Goal: Information Seeking & Learning: Learn about a topic

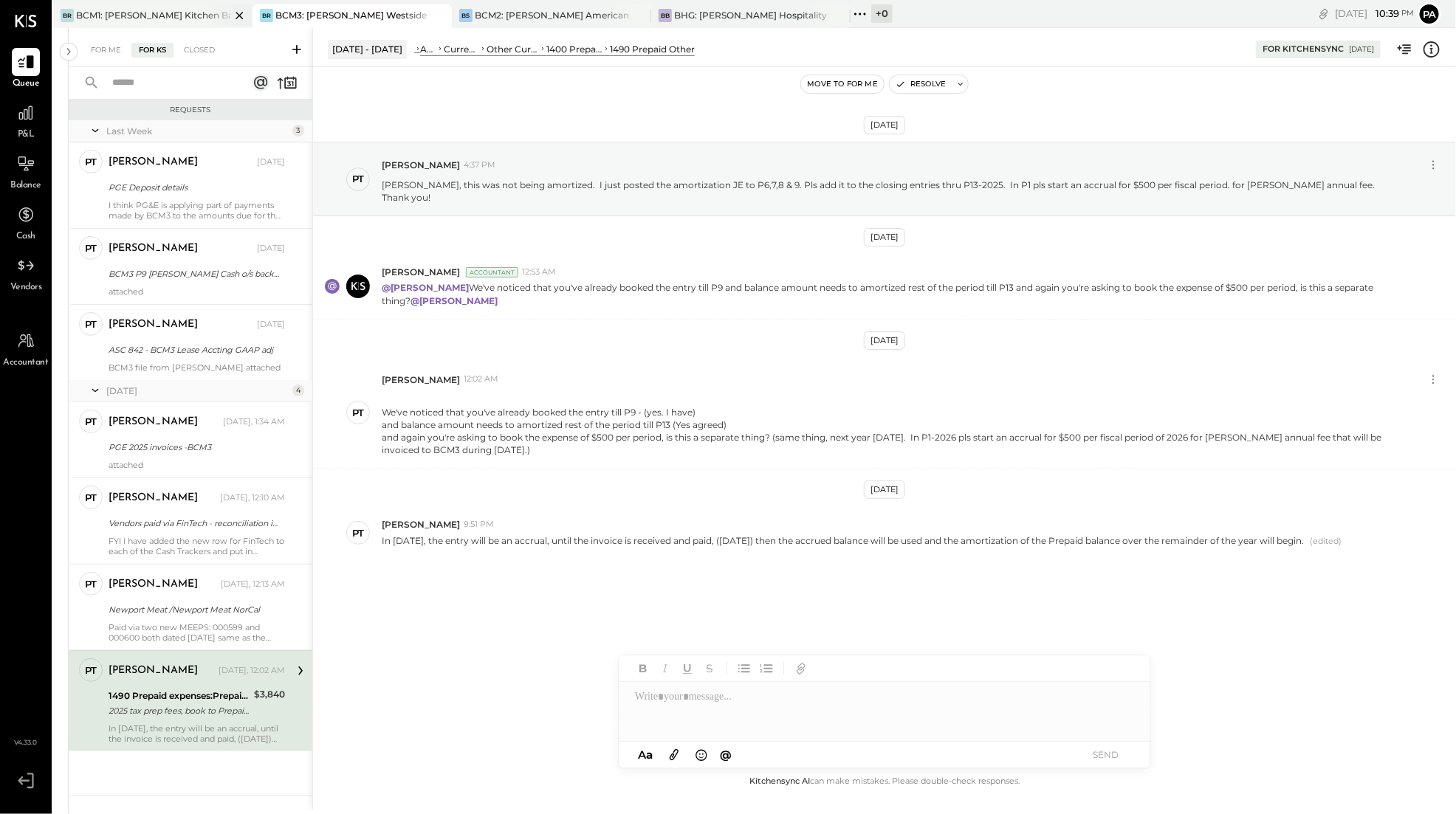
click at [173, 13] on div "BCM1: [PERSON_NAME] Kitchen Bar Market" at bounding box center [153, 15] width 154 height 13
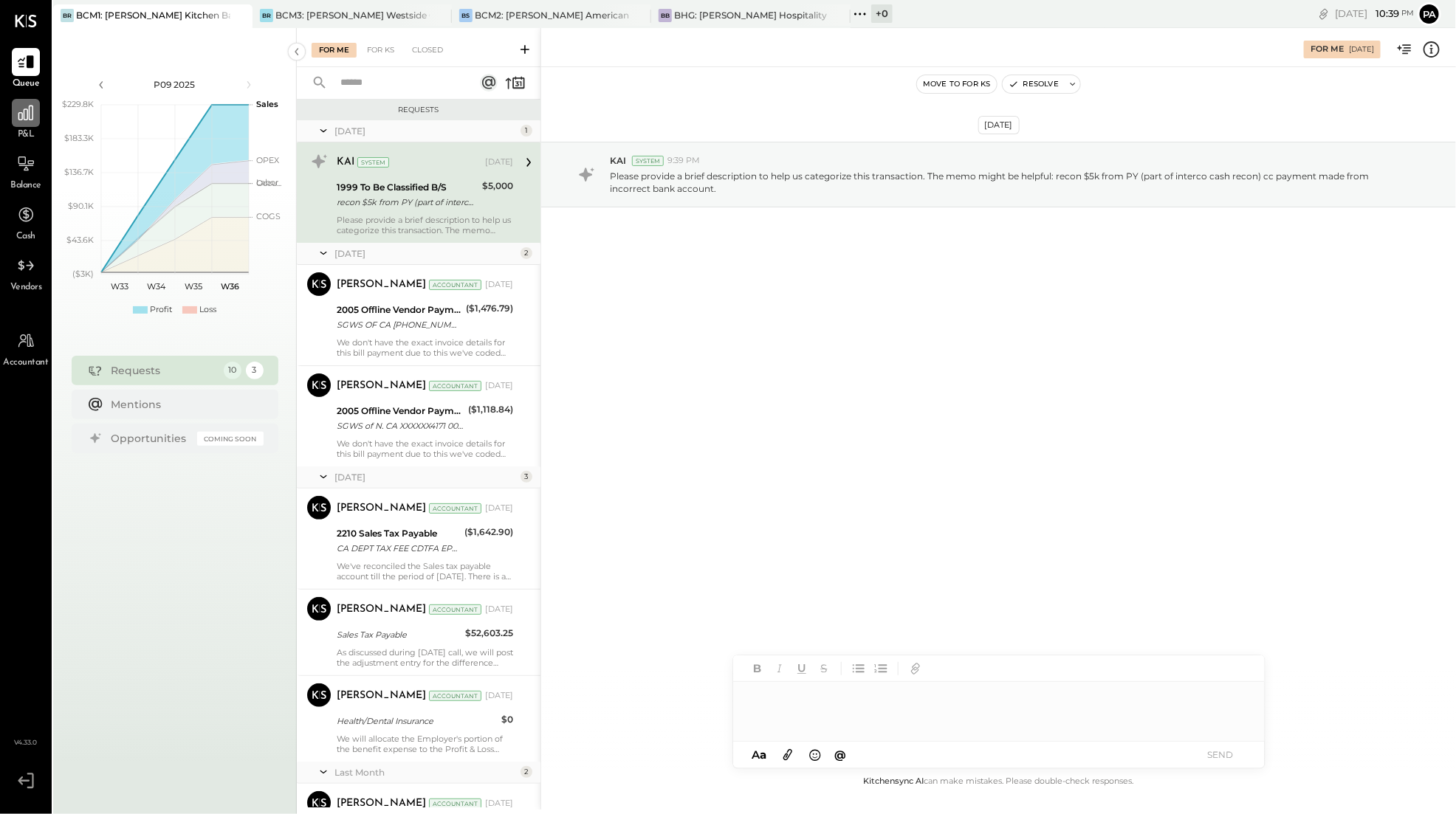
click at [19, 113] on icon at bounding box center [26, 113] width 14 height 14
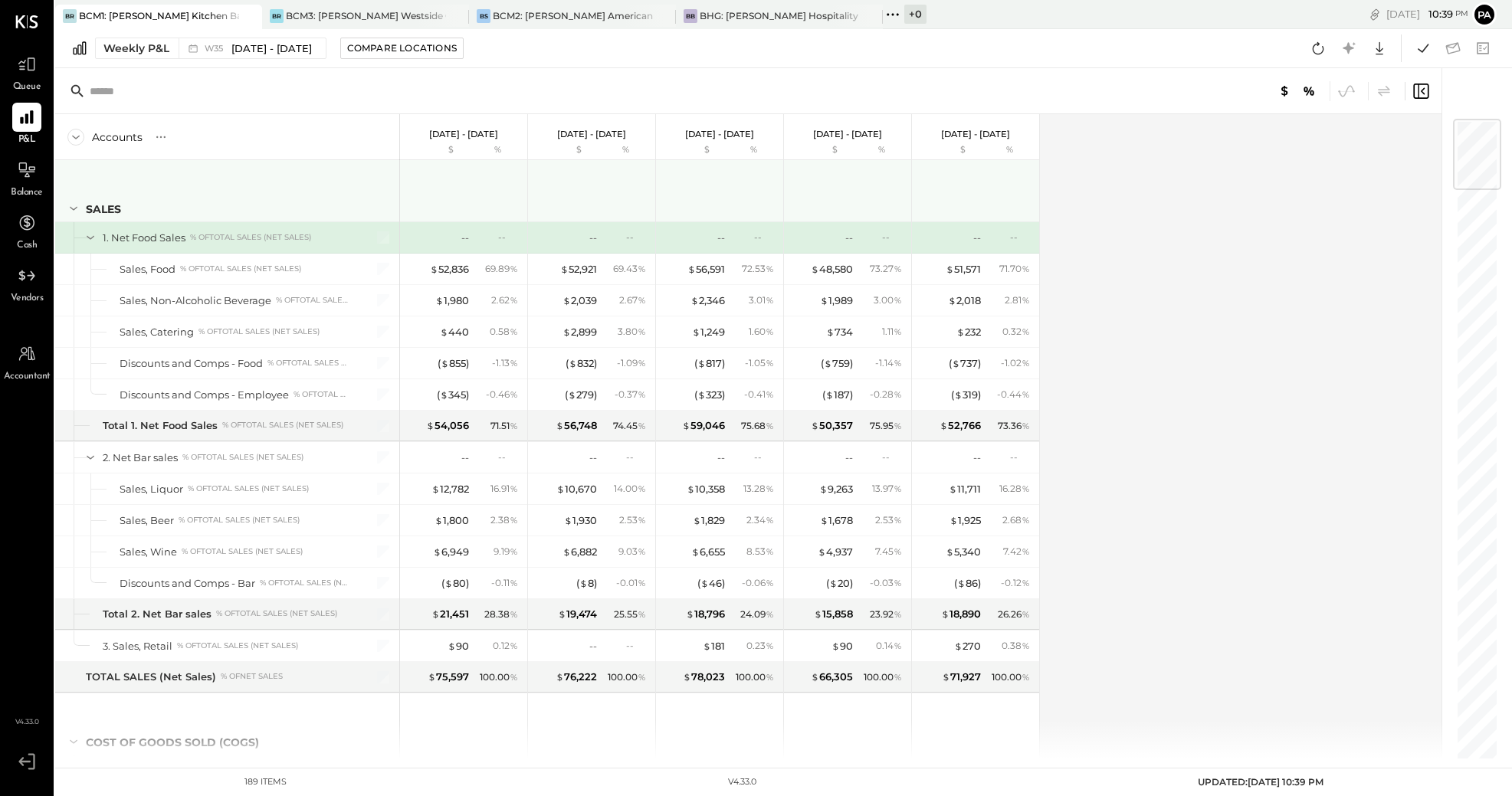
click at [70, 209] on icon at bounding box center [74, 209] width 17 height 17
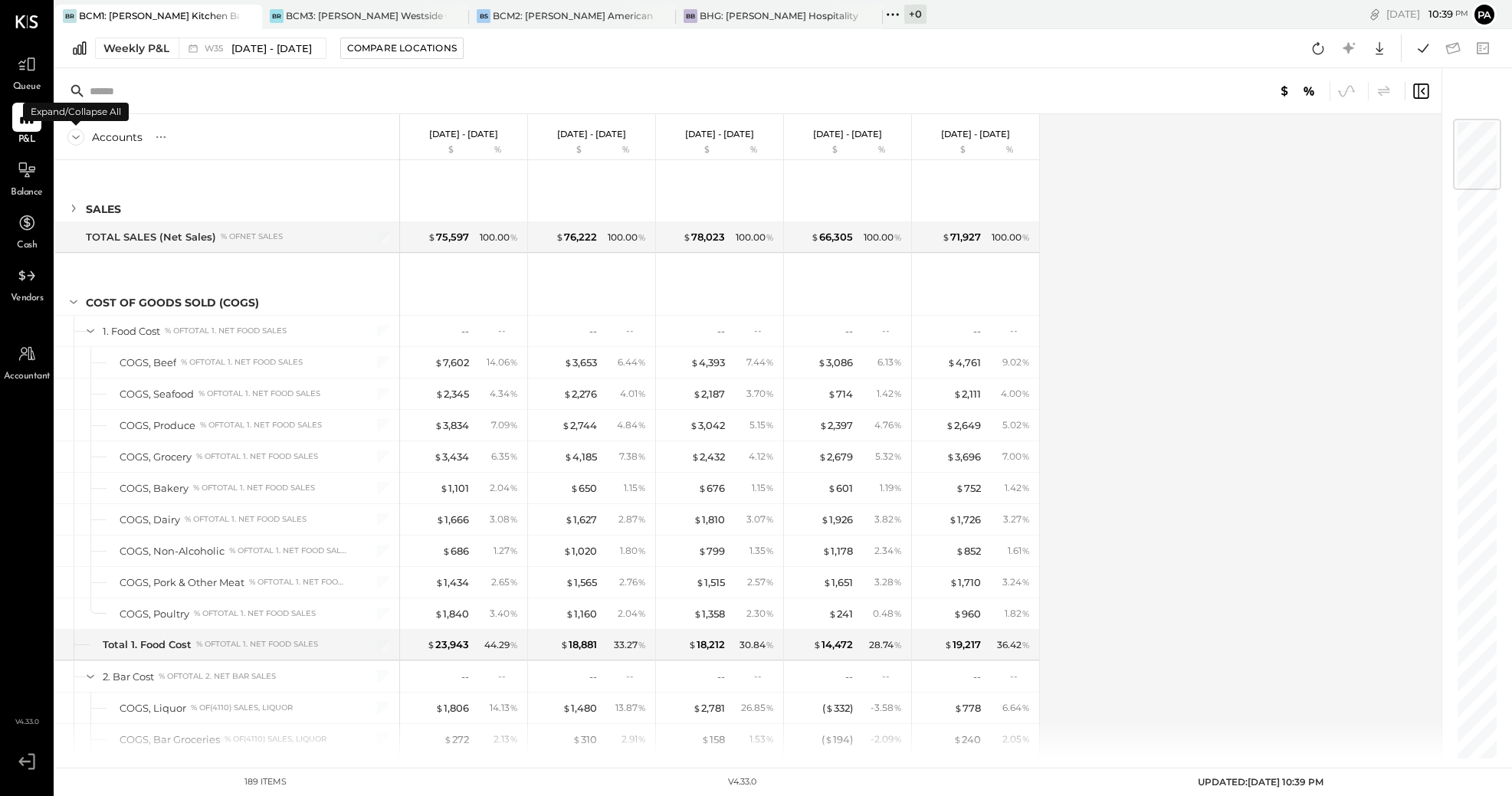
click at [74, 137] on icon at bounding box center [75, 138] width 7 height 4
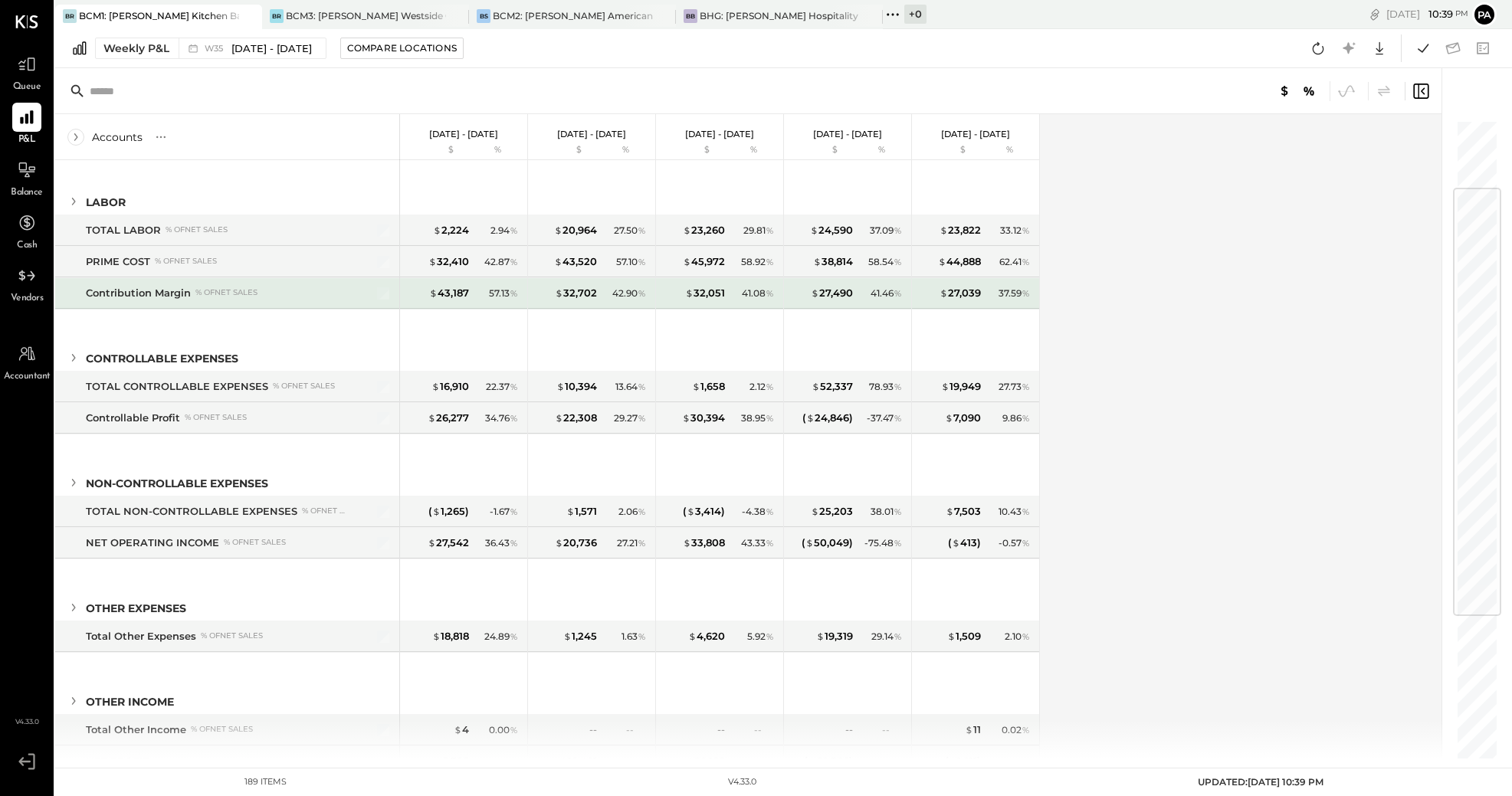
scroll to position [344, 0]
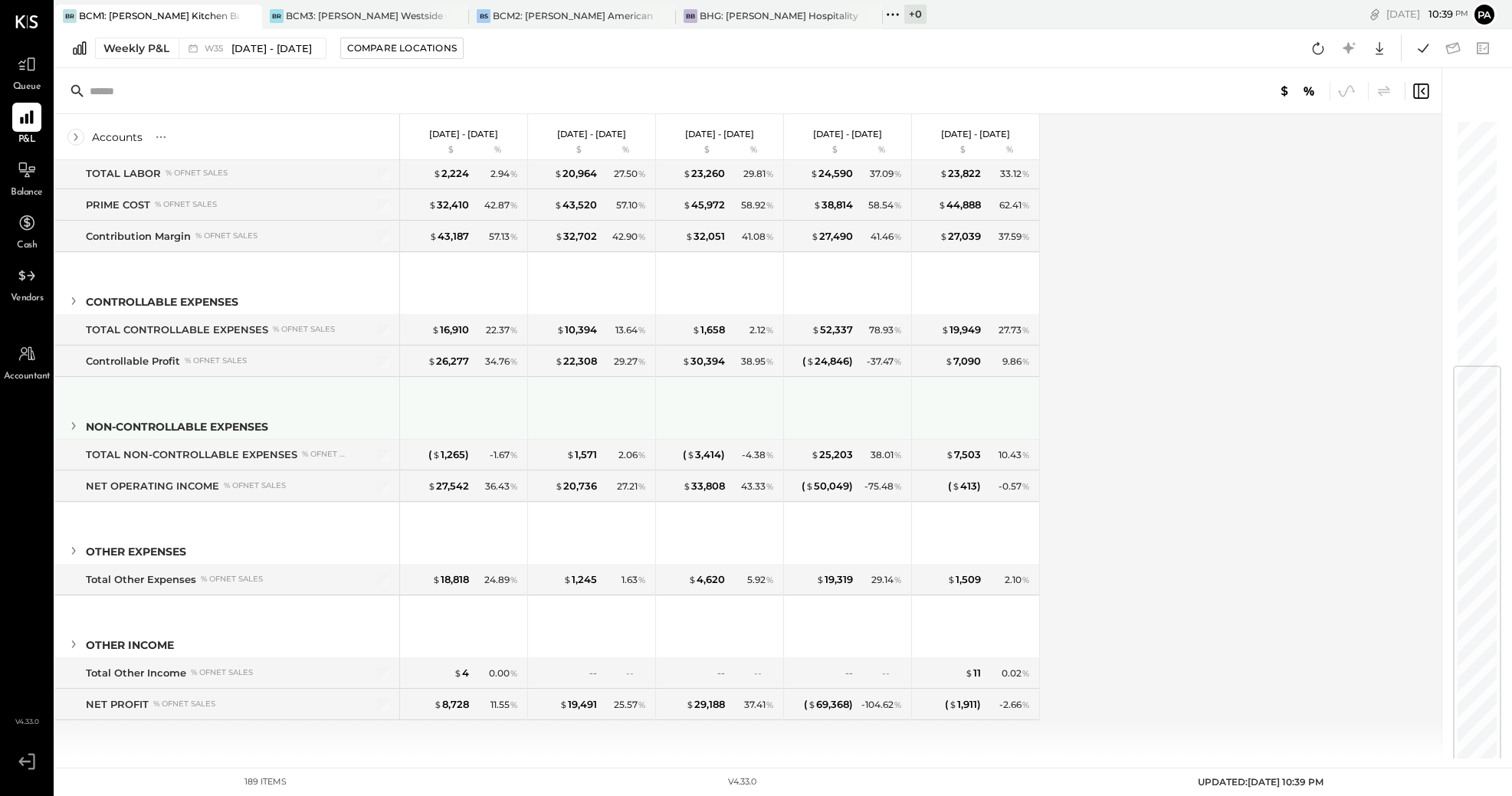
click at [71, 424] on icon at bounding box center [74, 426] width 17 height 17
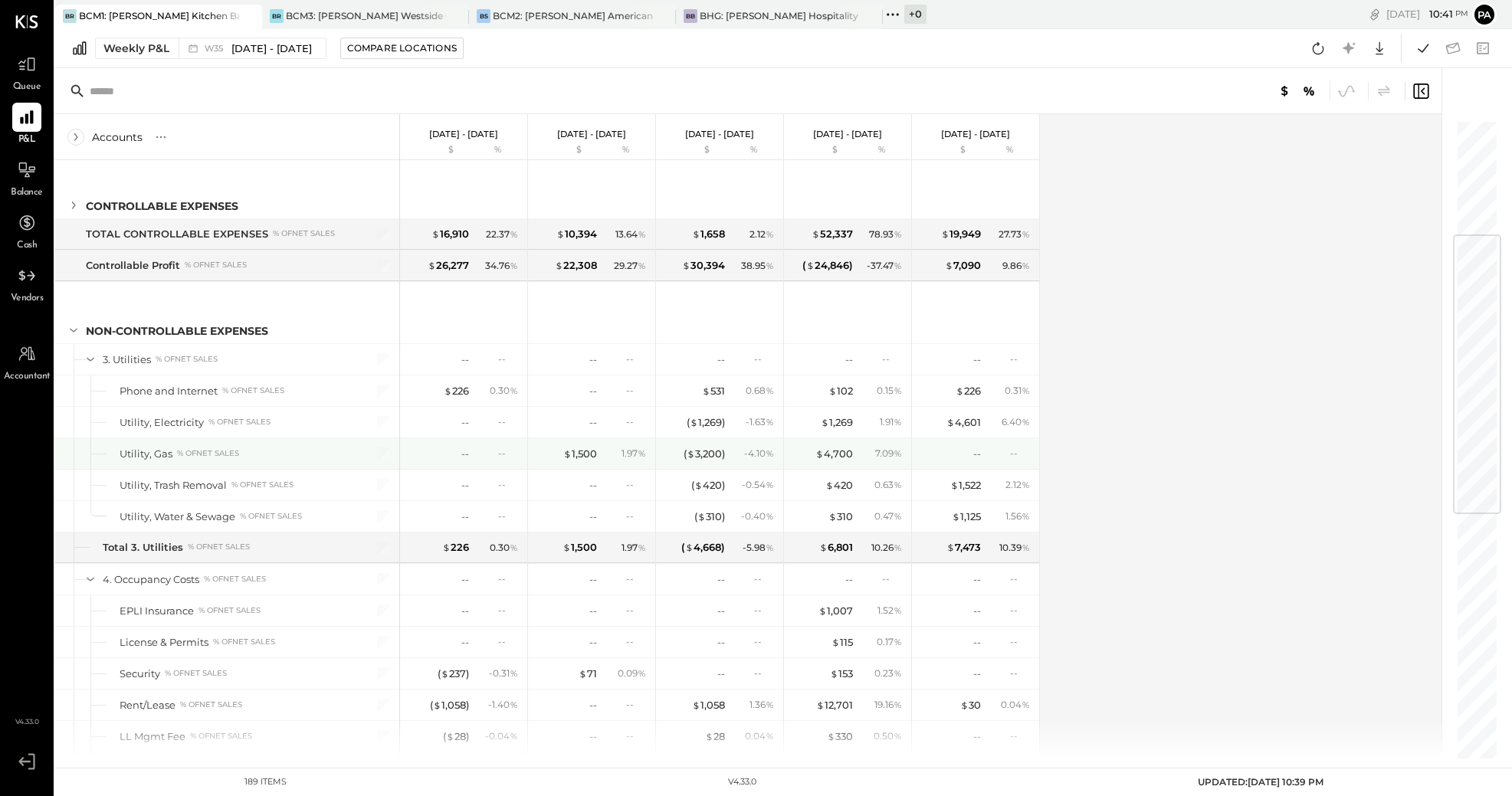
scroll to position [249, 0]
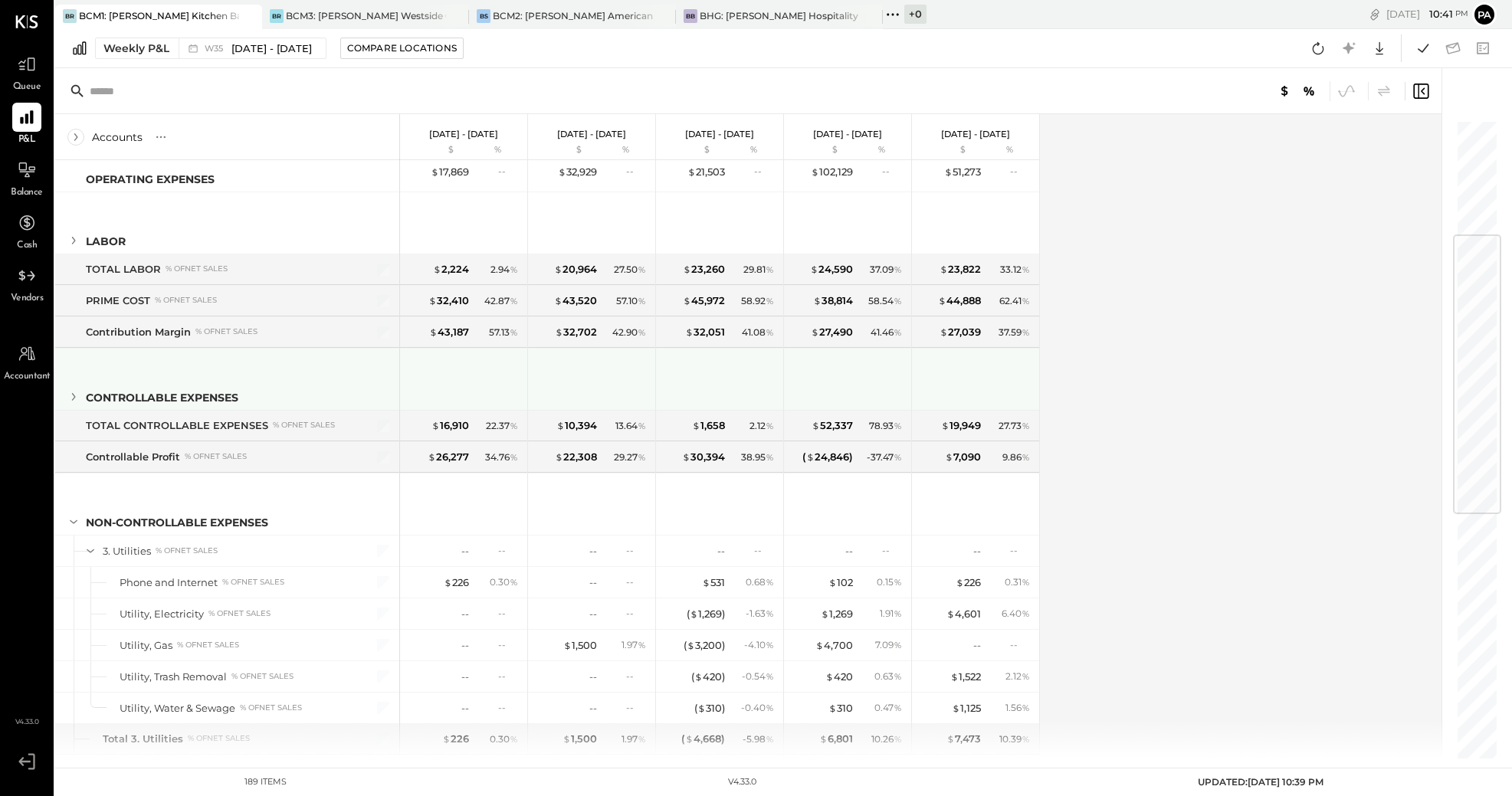
click at [70, 396] on icon at bounding box center [74, 397] width 17 height 17
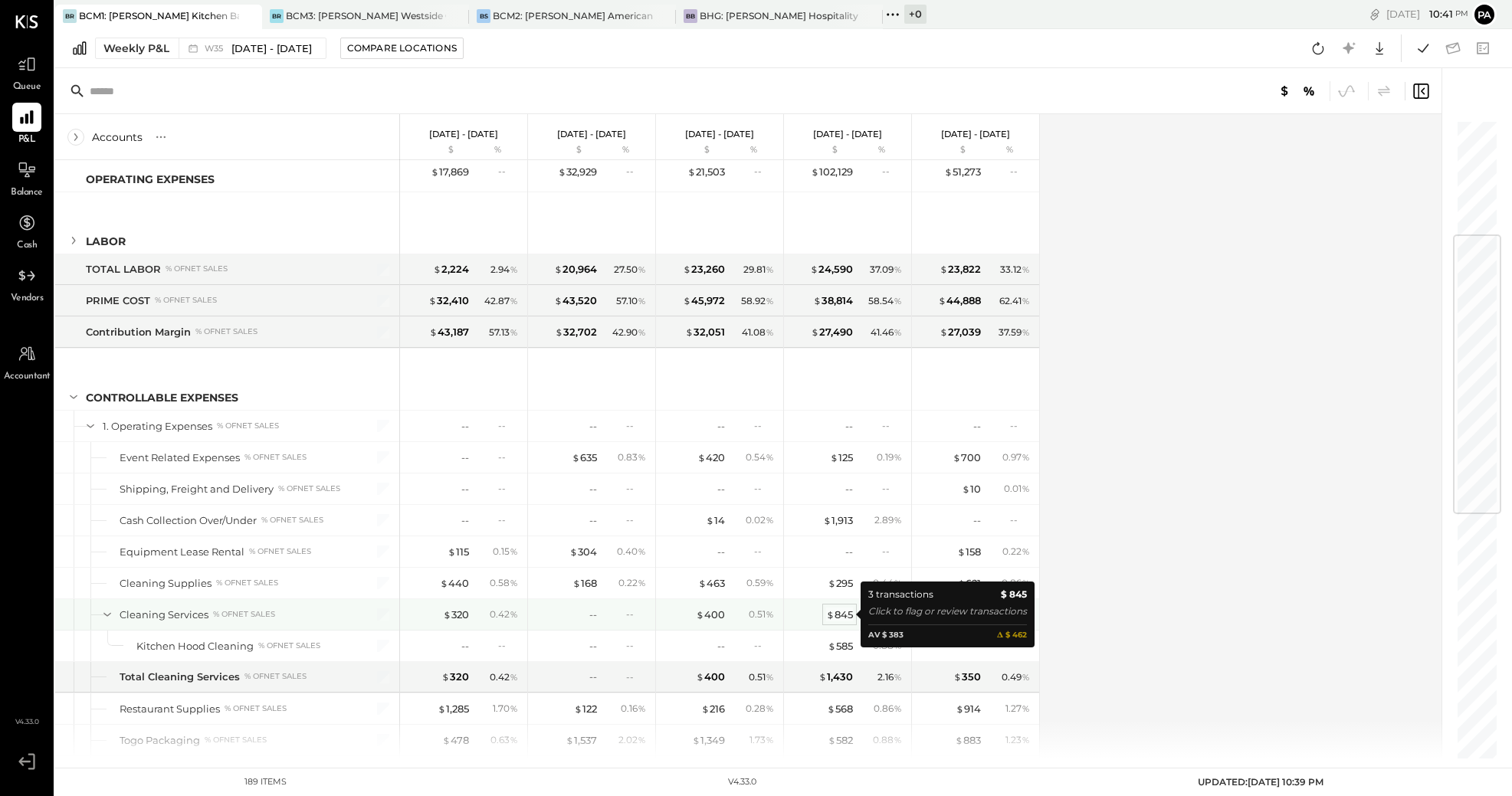
click at [844, 617] on div "$ 845" at bounding box center [840, 615] width 27 height 15
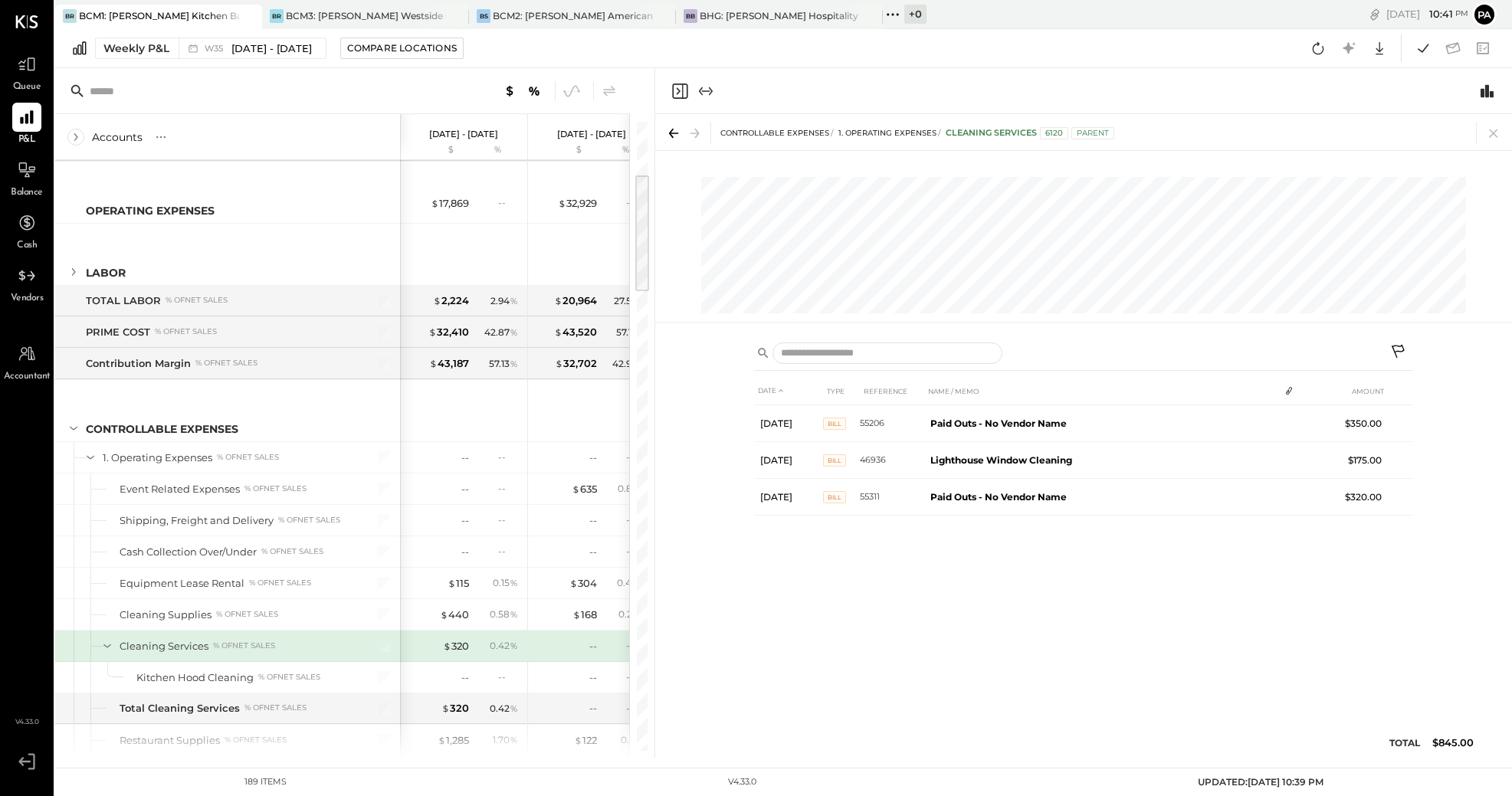
scroll to position [280, 0]
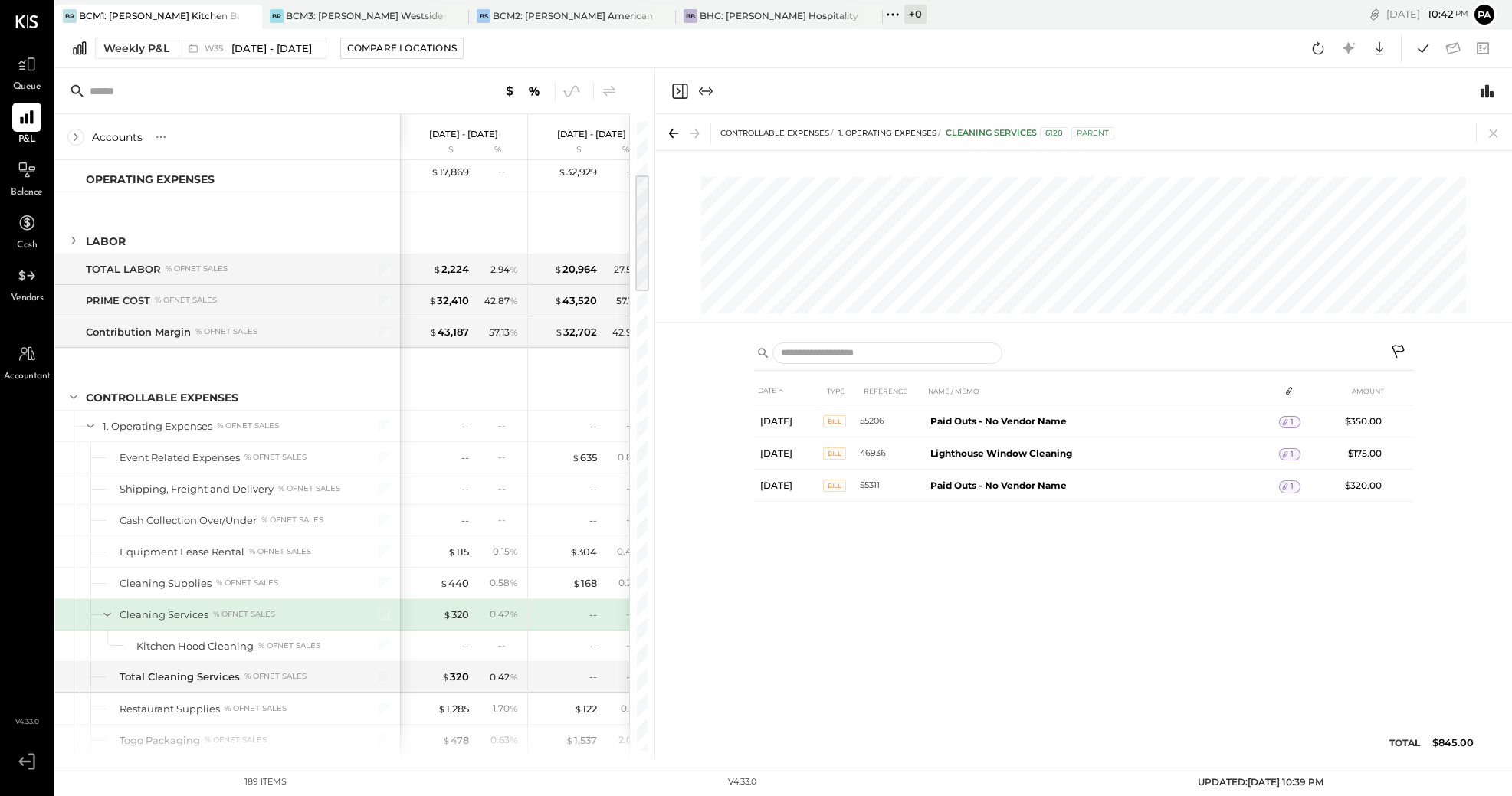
click at [320, 612] on div "Cleaning Services % of NET SALES" at bounding box center [234, 615] width 229 height 15
click at [1494, 134] on icon at bounding box center [1493, 133] width 8 height 8
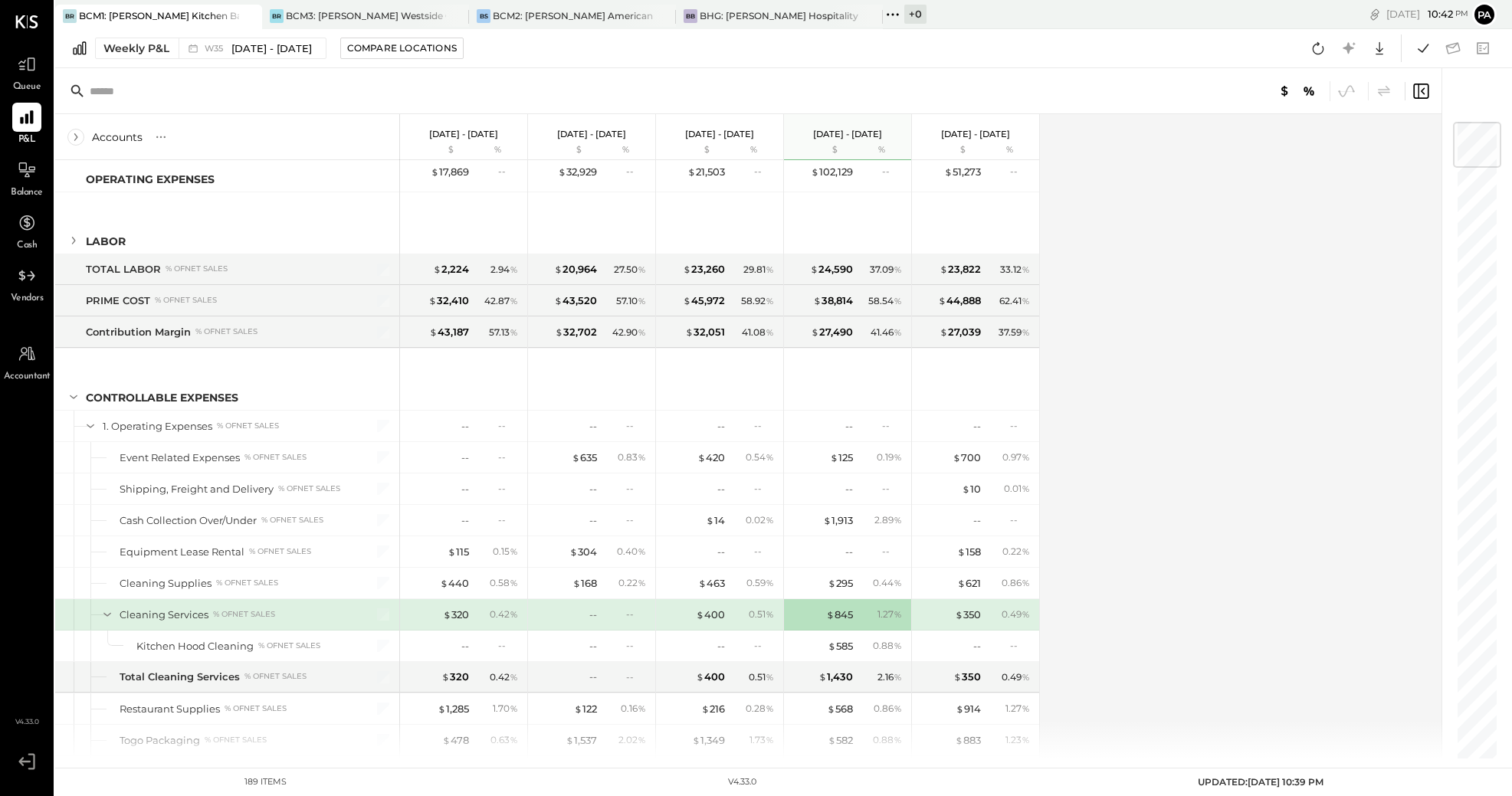
click at [95, 614] on div at bounding box center [92, 614] width 5 height 31
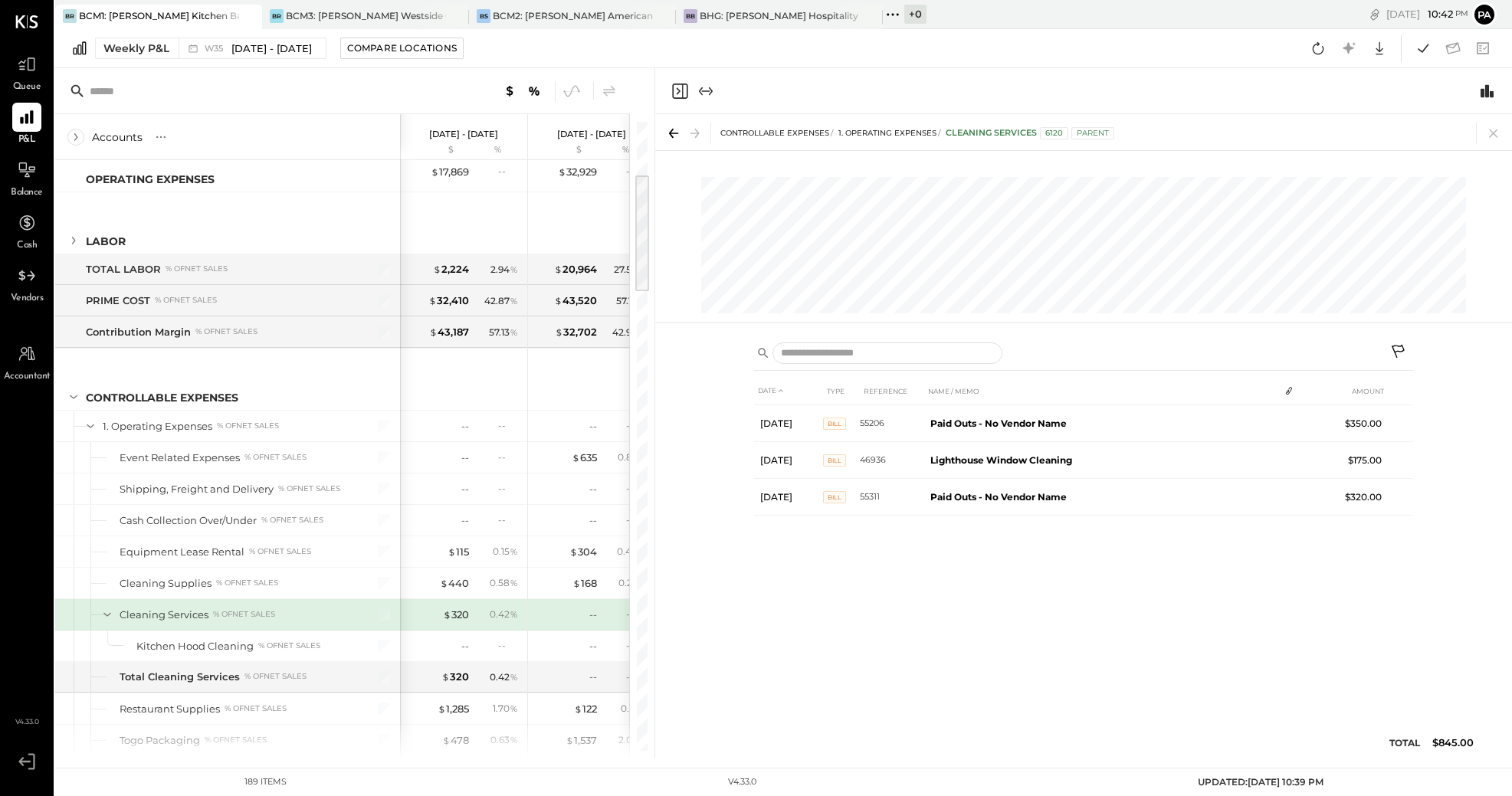
click at [105, 615] on icon at bounding box center [107, 614] width 17 height 17
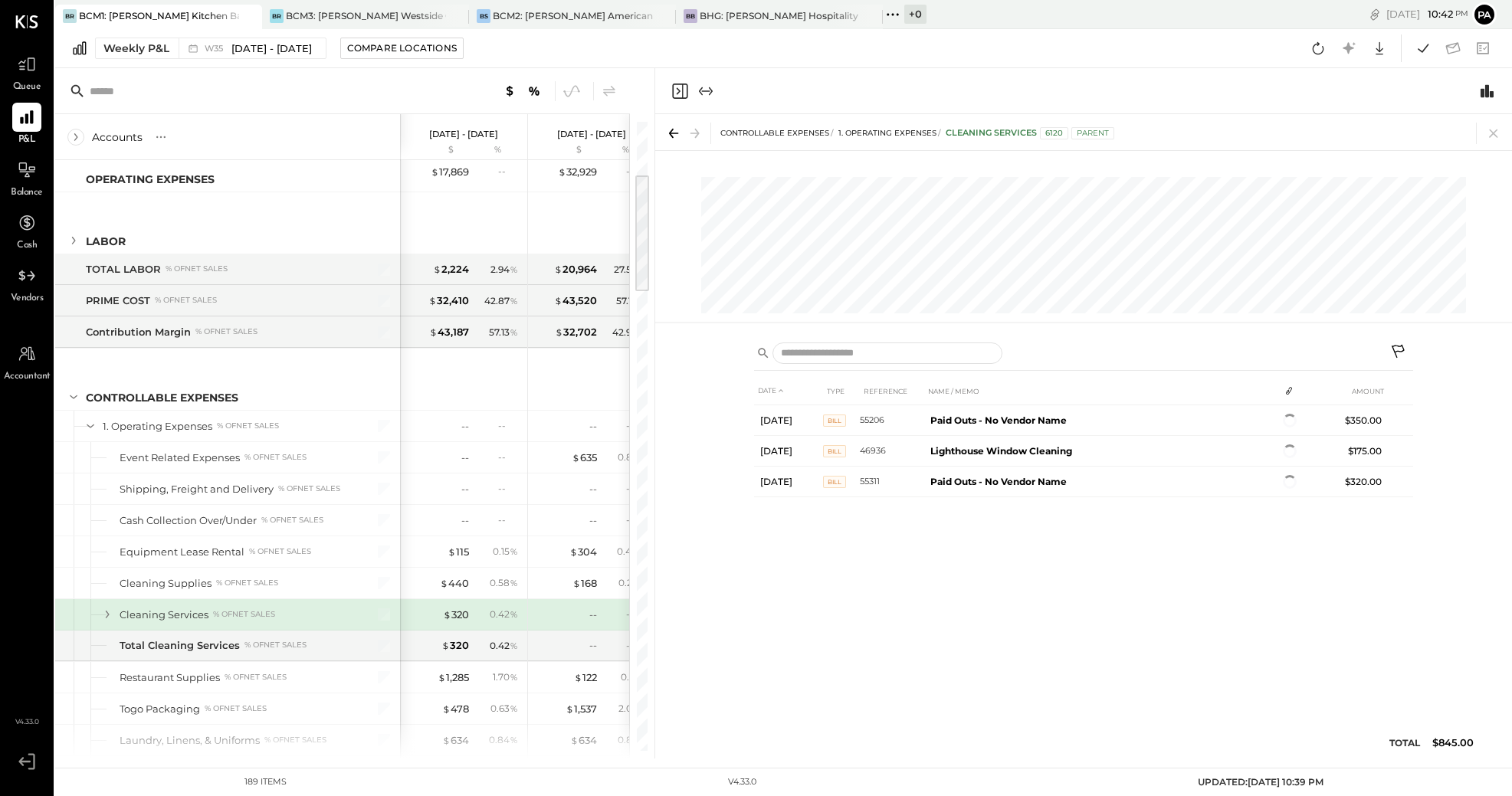
click at [1495, 128] on icon at bounding box center [1493, 133] width 21 height 21
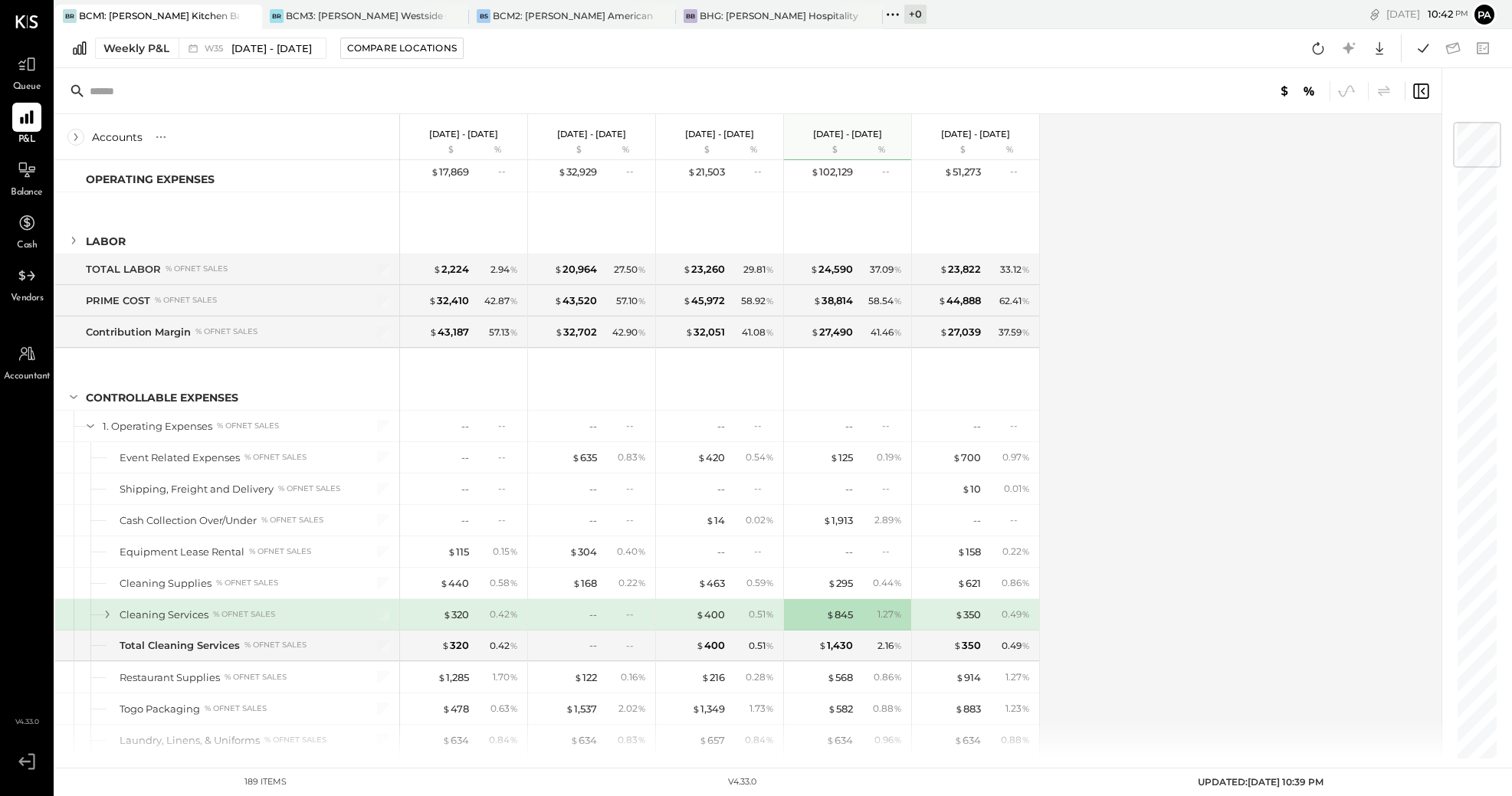
click at [107, 614] on icon at bounding box center [107, 614] width 17 height 17
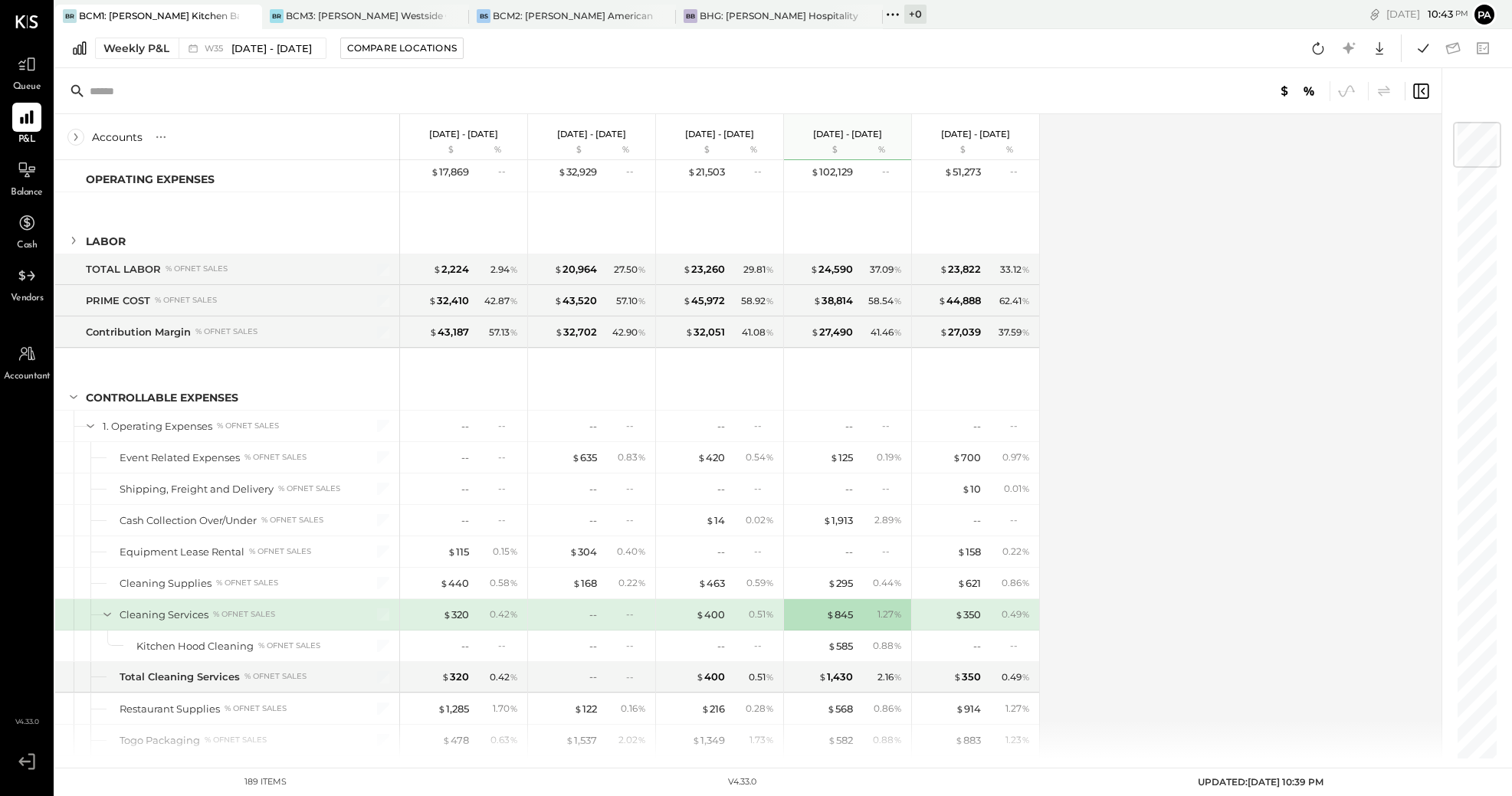
click at [95, 614] on div at bounding box center [92, 614] width 5 height 31
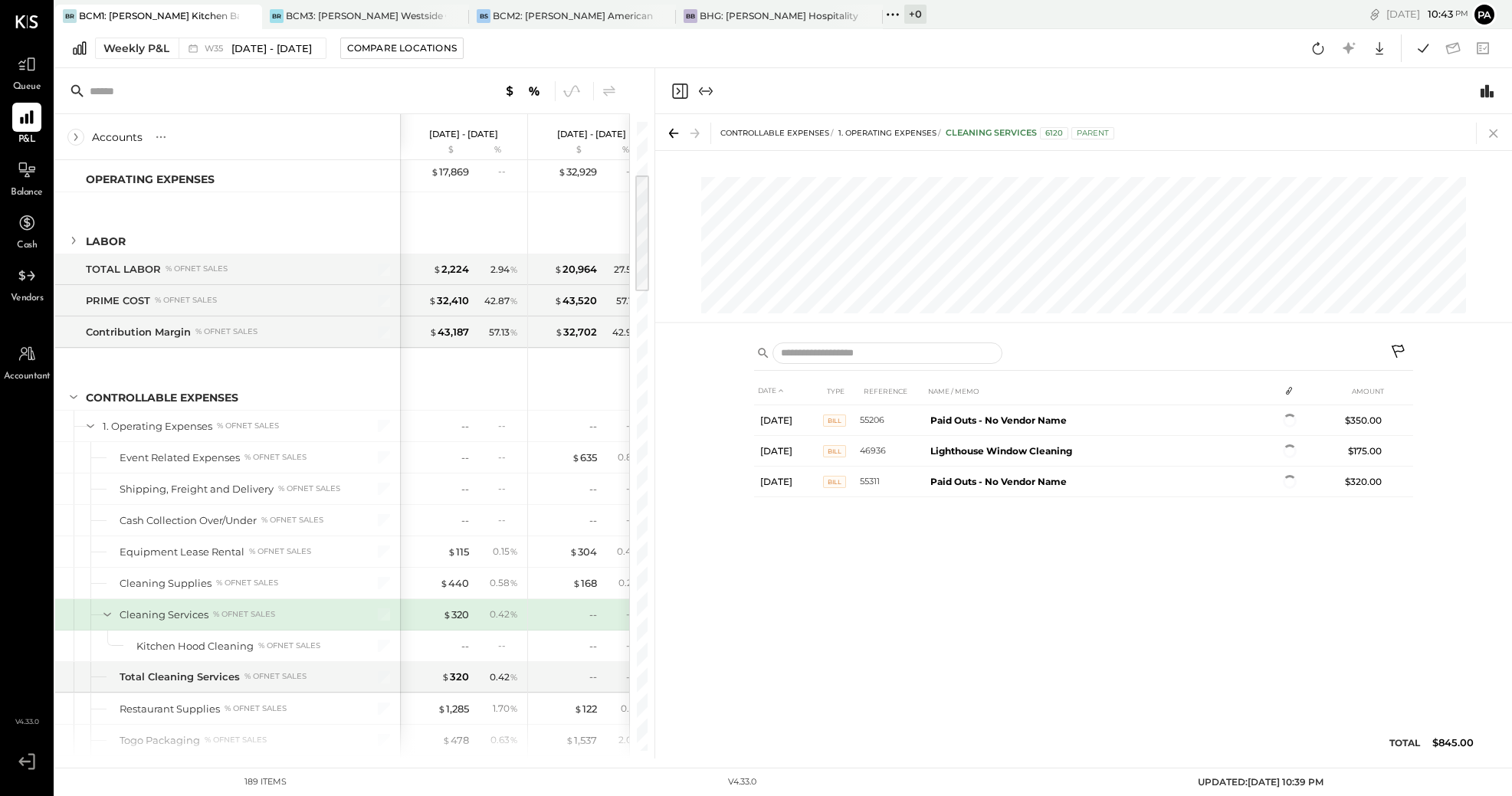
click at [1490, 131] on icon at bounding box center [1493, 133] width 21 height 21
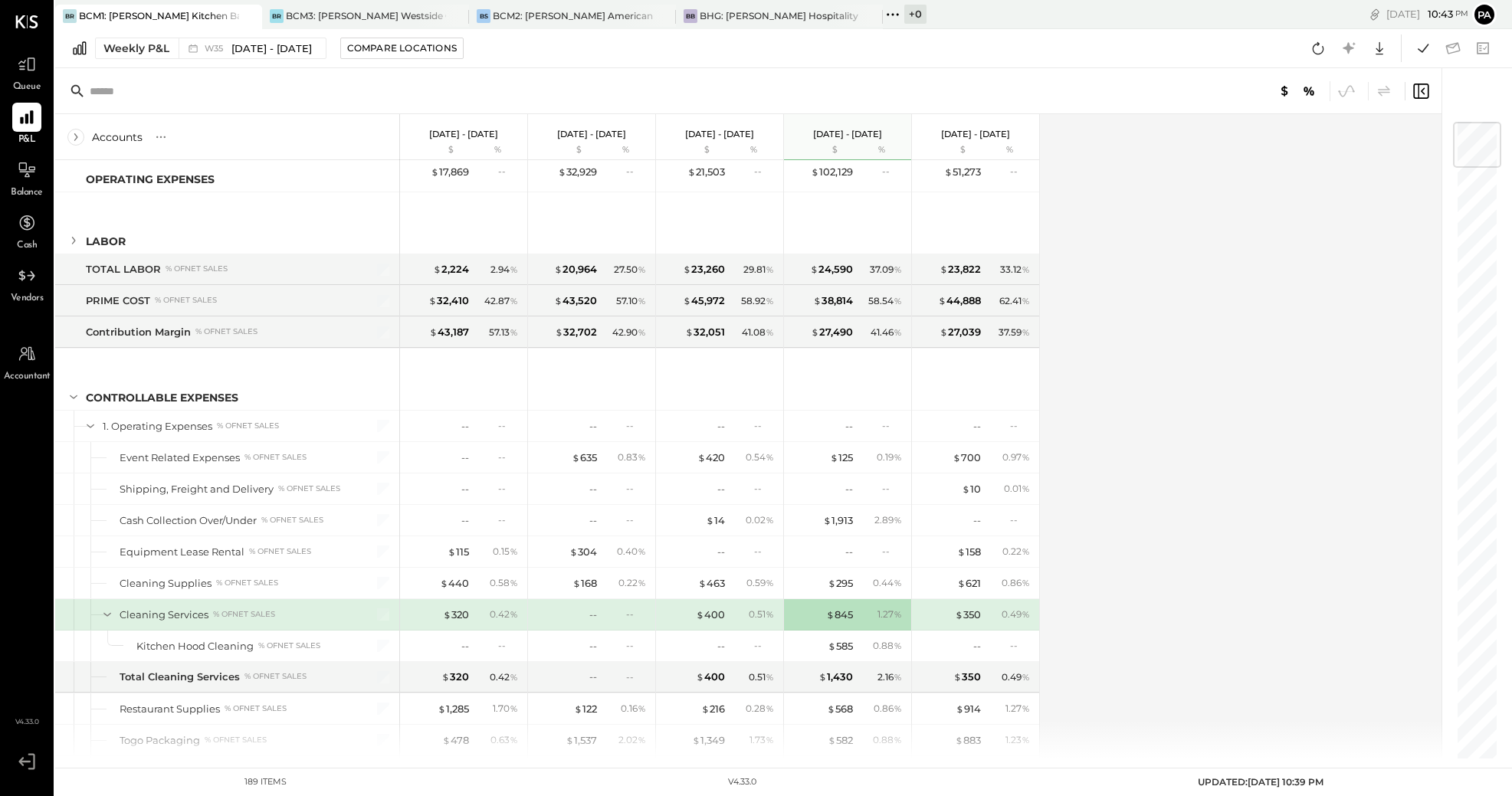
click at [109, 615] on icon at bounding box center [107, 614] width 17 height 17
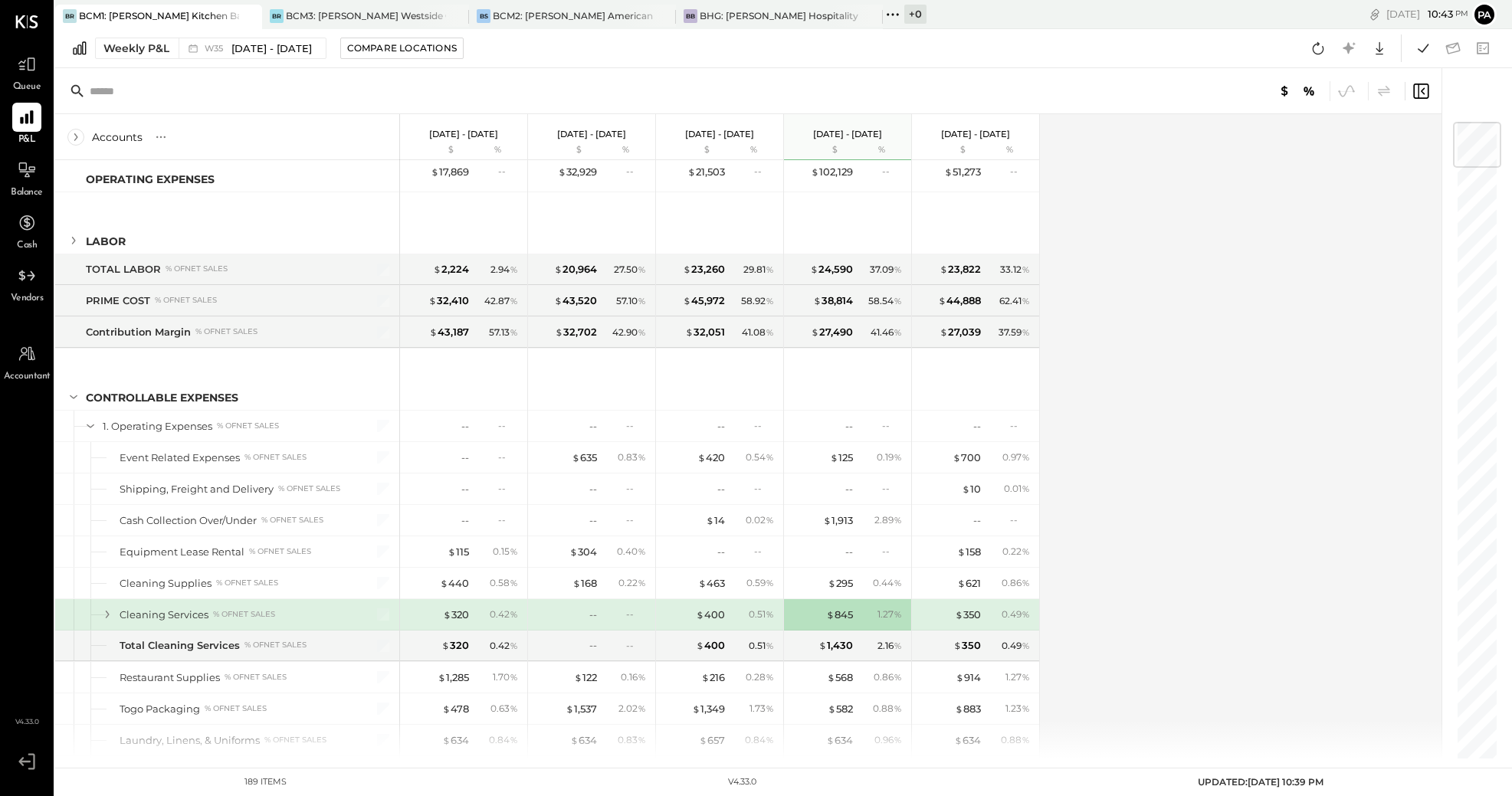
click at [95, 614] on div at bounding box center [92, 614] width 5 height 31
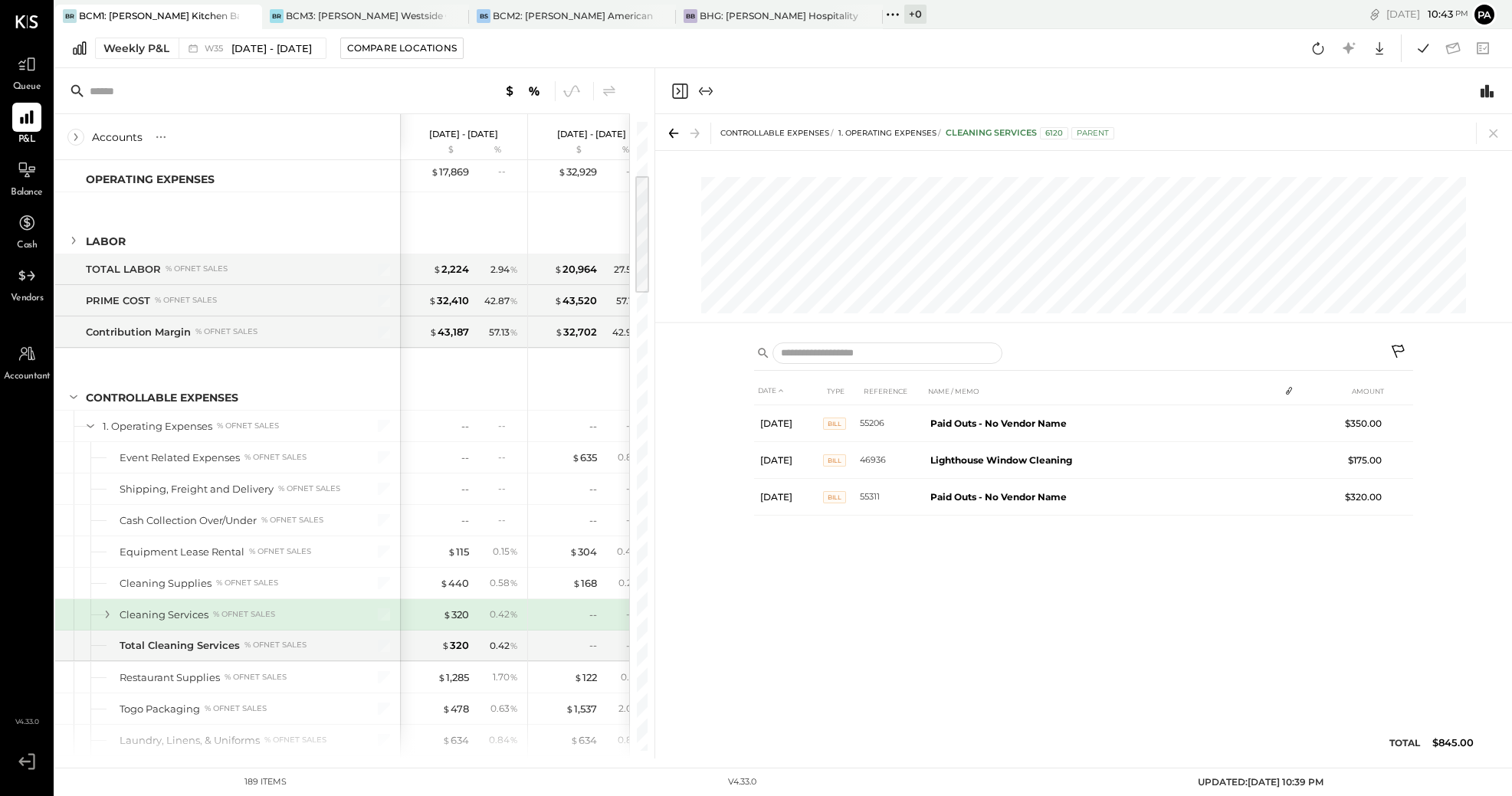
click at [106, 615] on icon at bounding box center [107, 614] width 17 height 17
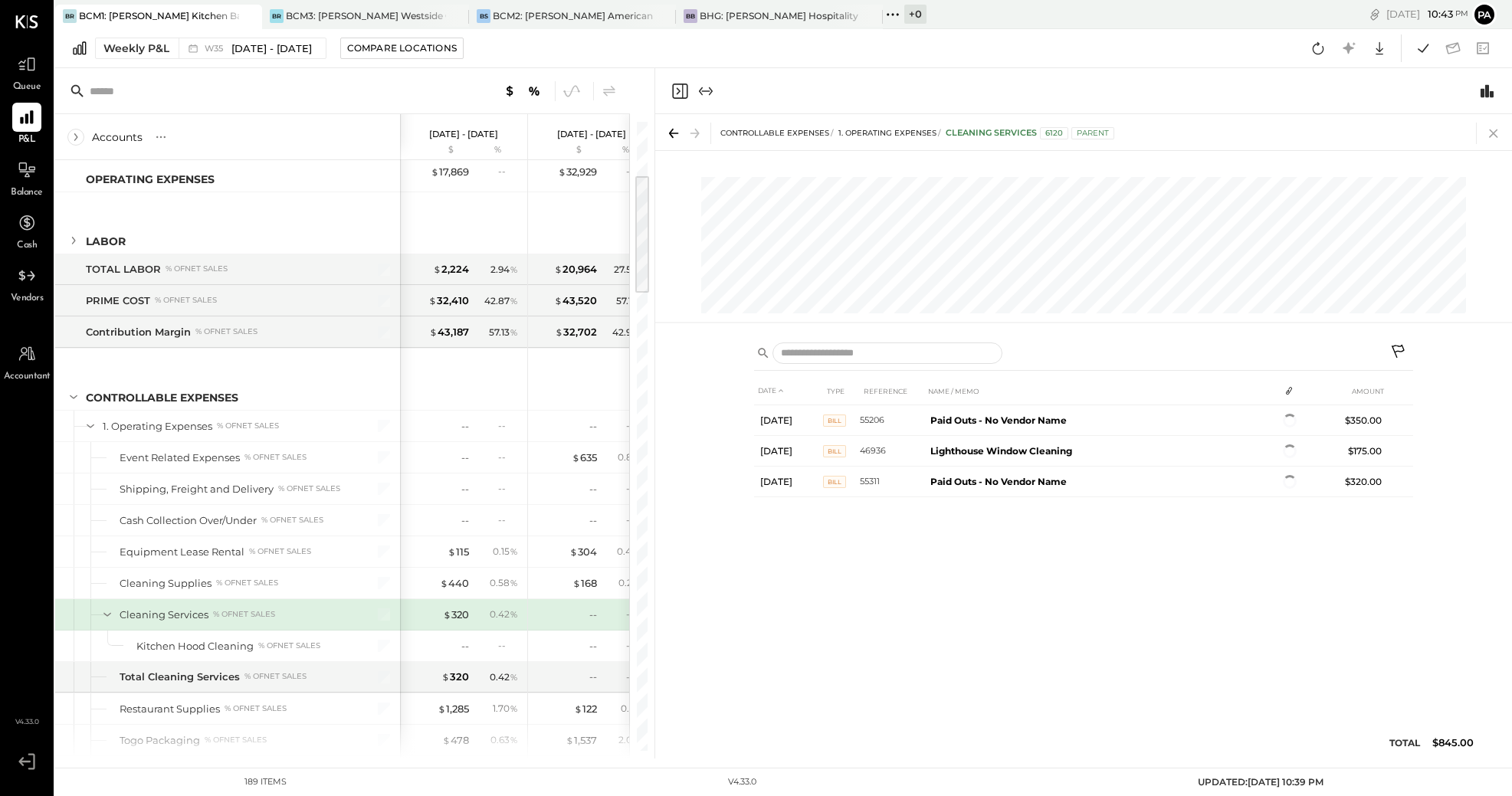
click at [1491, 128] on icon at bounding box center [1493, 133] width 21 height 21
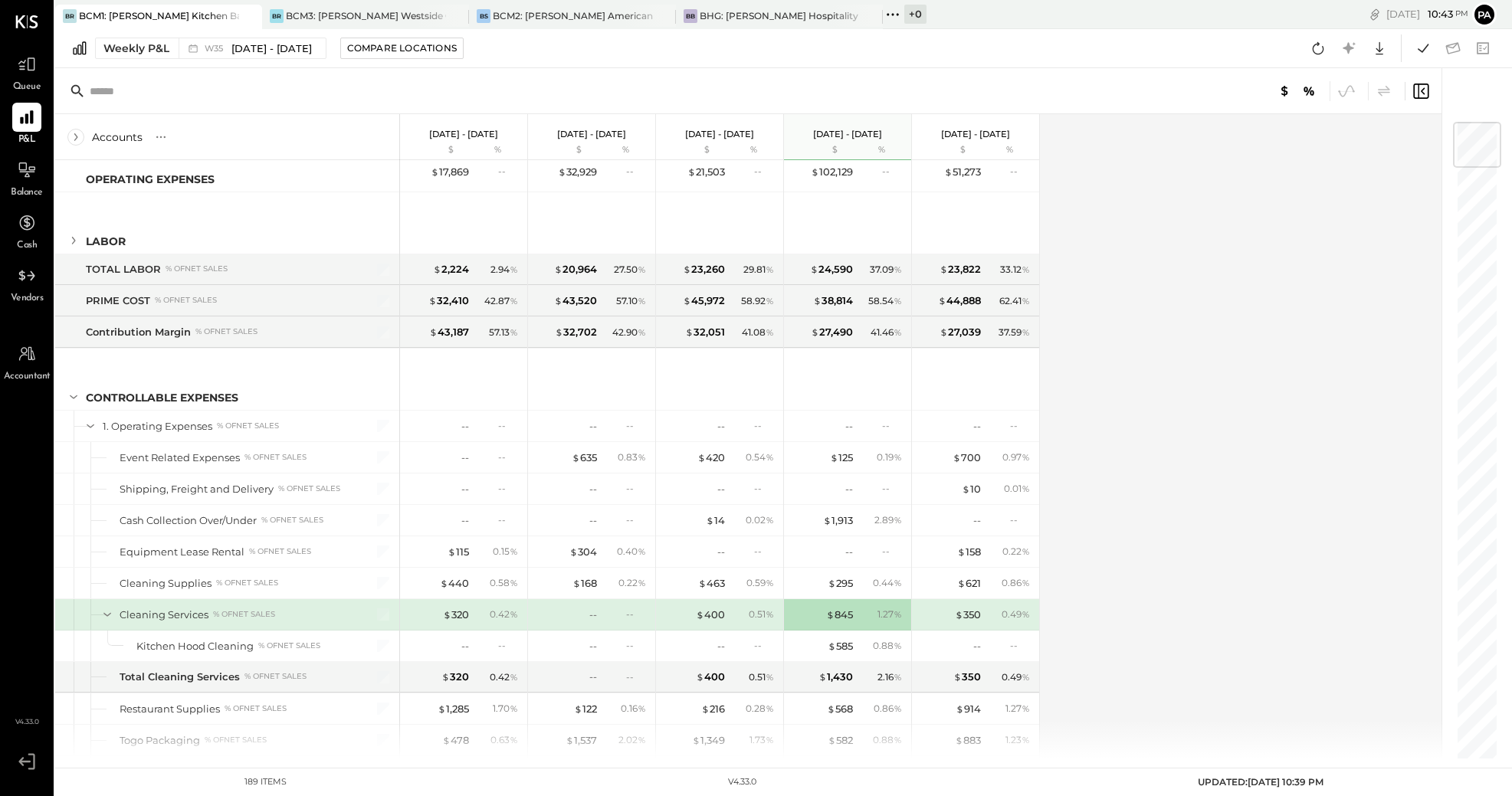
click at [95, 614] on div at bounding box center [92, 614] width 5 height 31
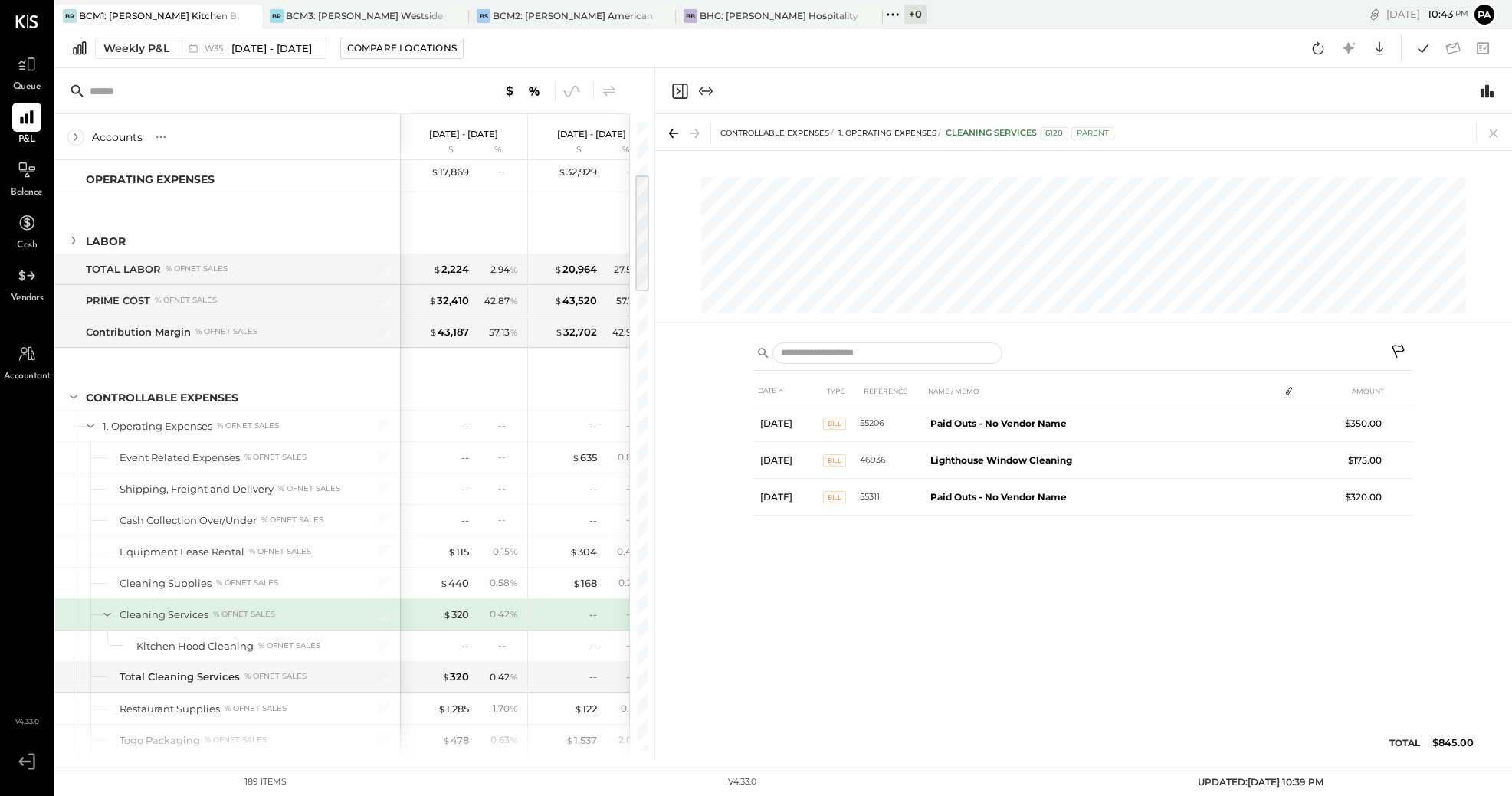
click at [672, 131] on icon at bounding box center [673, 133] width 21 height 21
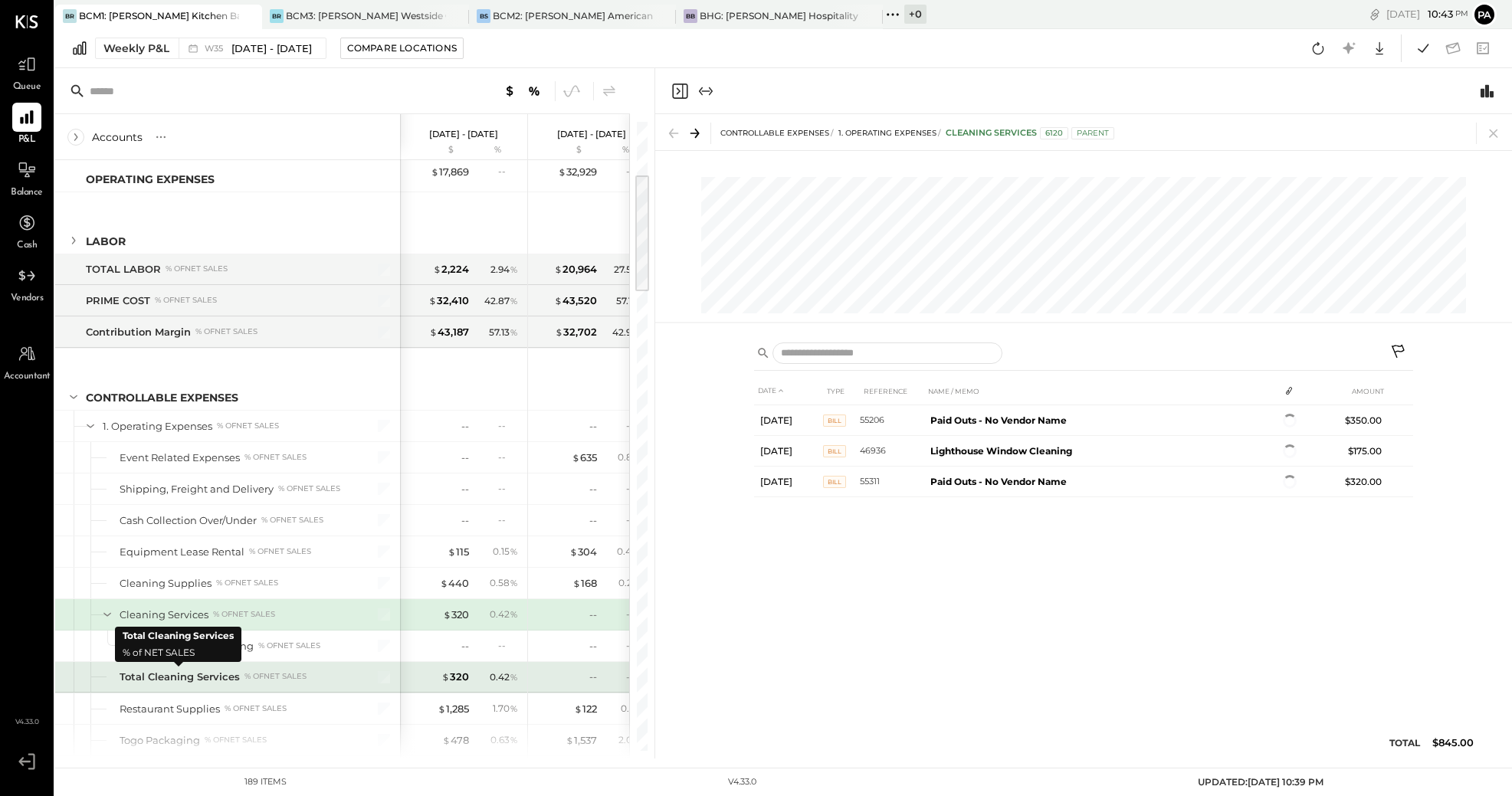
click at [161, 679] on div "Total Cleaning Services" at bounding box center [179, 678] width 120 height 15
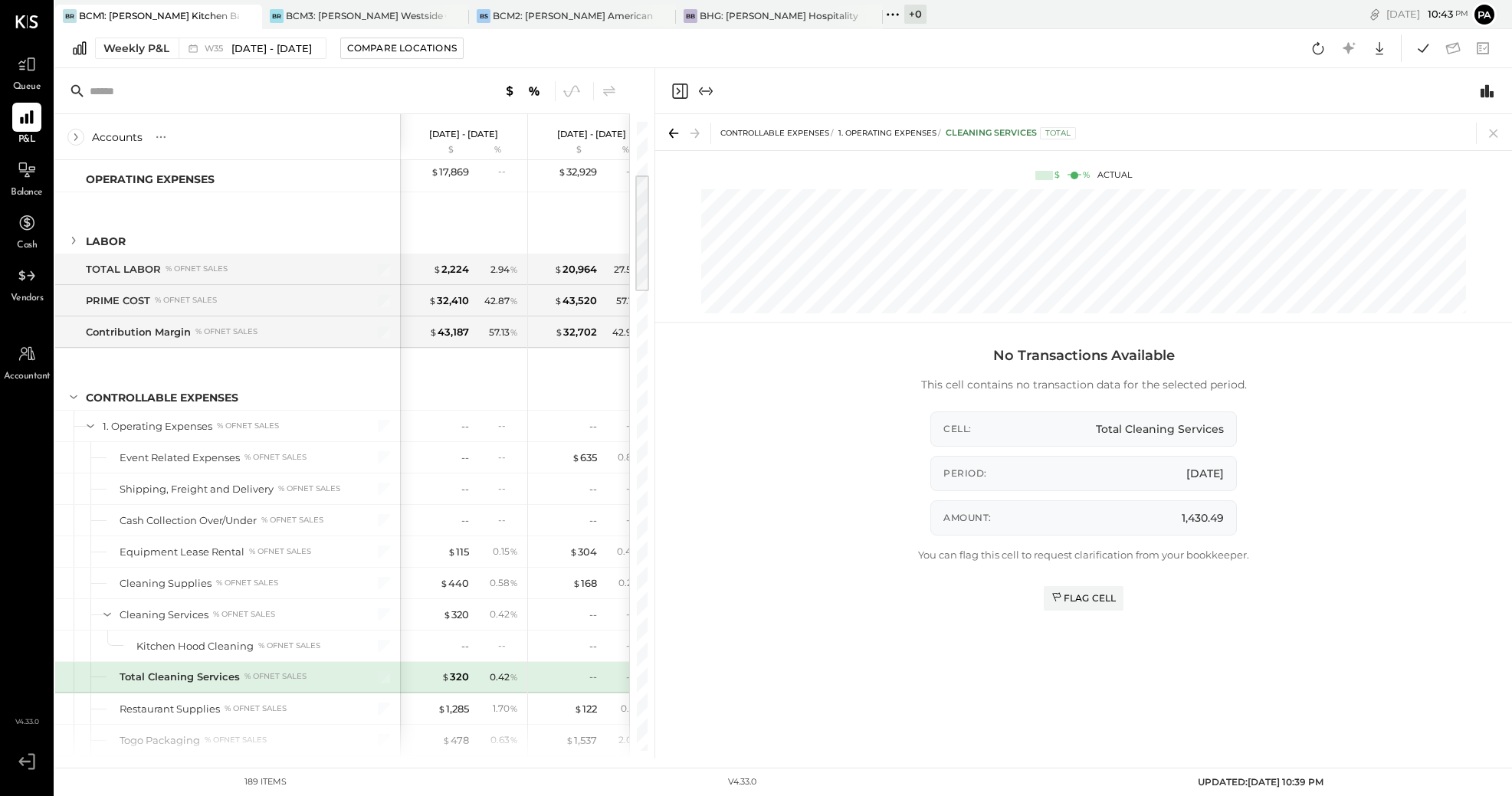
click at [107, 679] on div at bounding box center [107, 677] width 17 height 30
click at [1485, 132] on icon at bounding box center [1493, 133] width 21 height 21
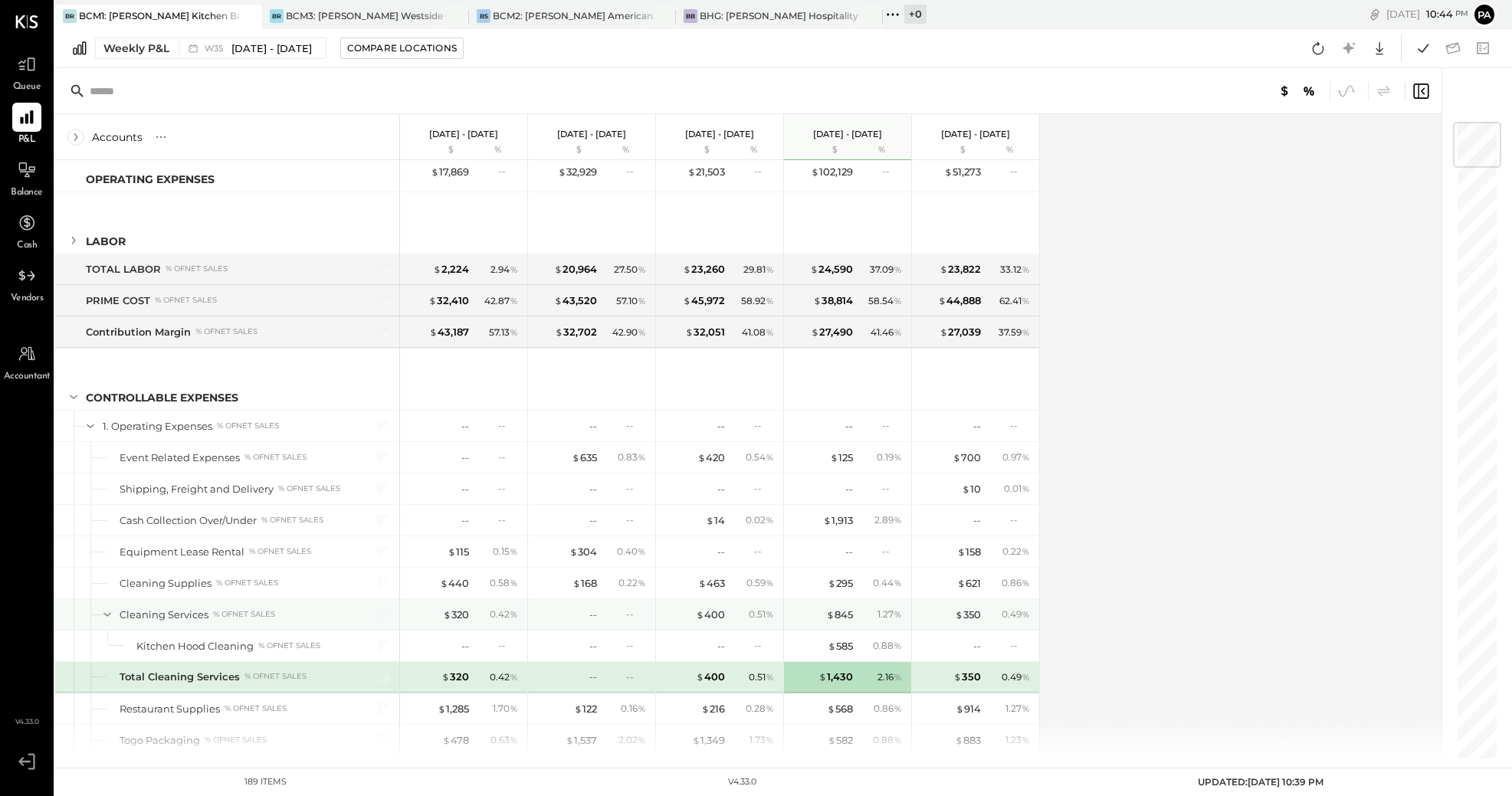
click at [107, 614] on icon at bounding box center [107, 614] width 17 height 17
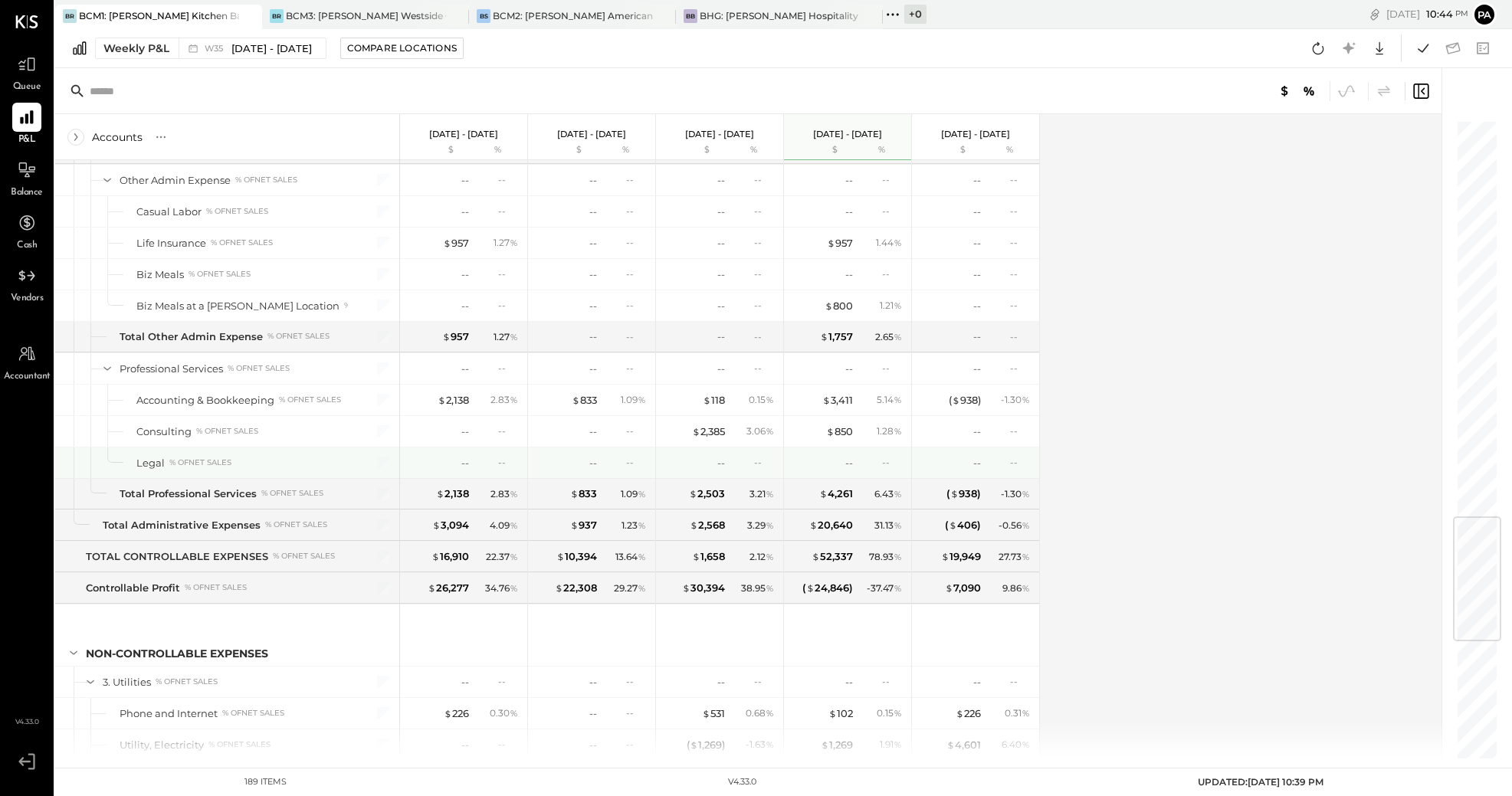
scroll to position [2292, 0]
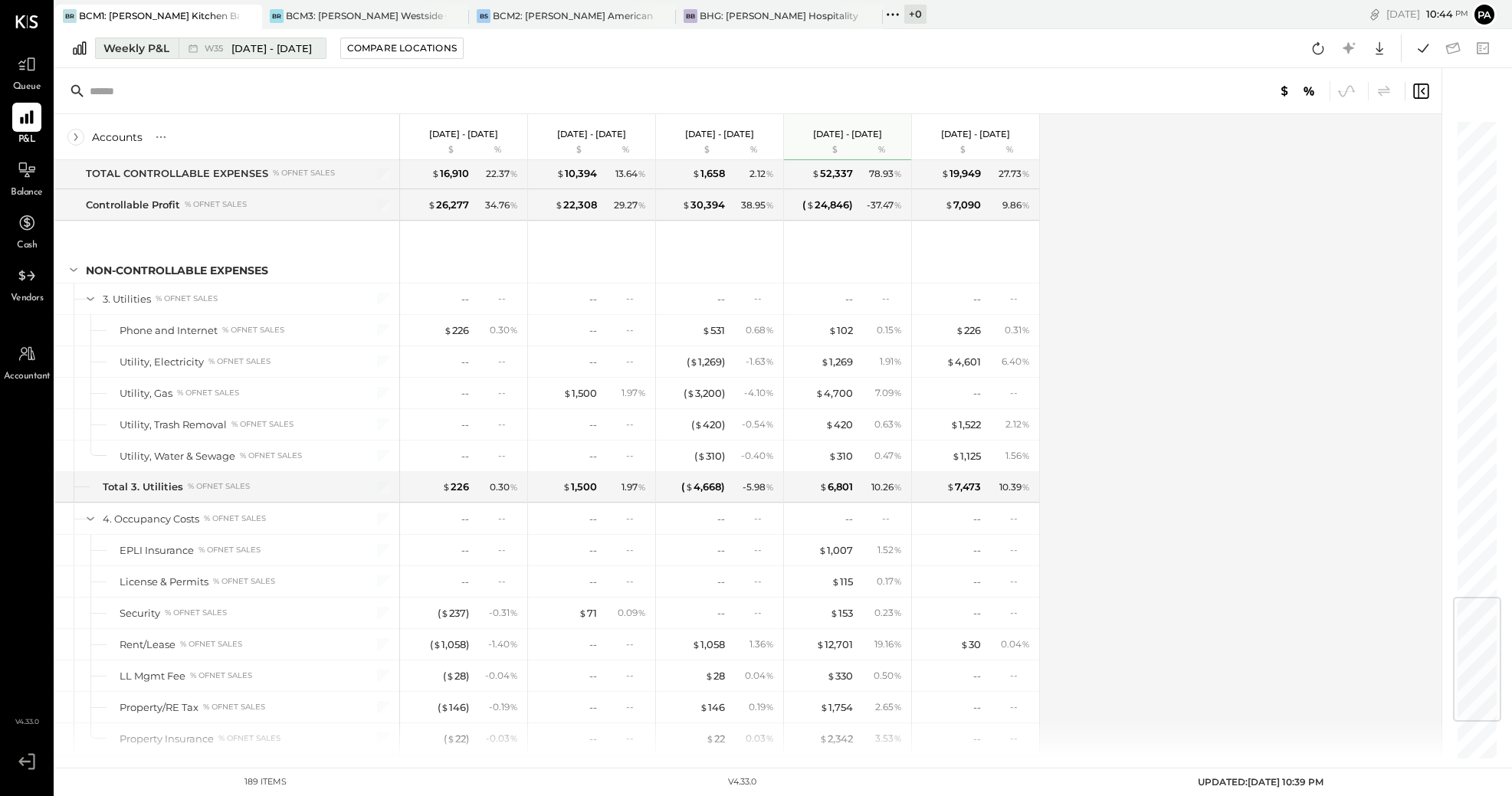
click at [139, 47] on div "Weekly P&L" at bounding box center [136, 48] width 66 height 15
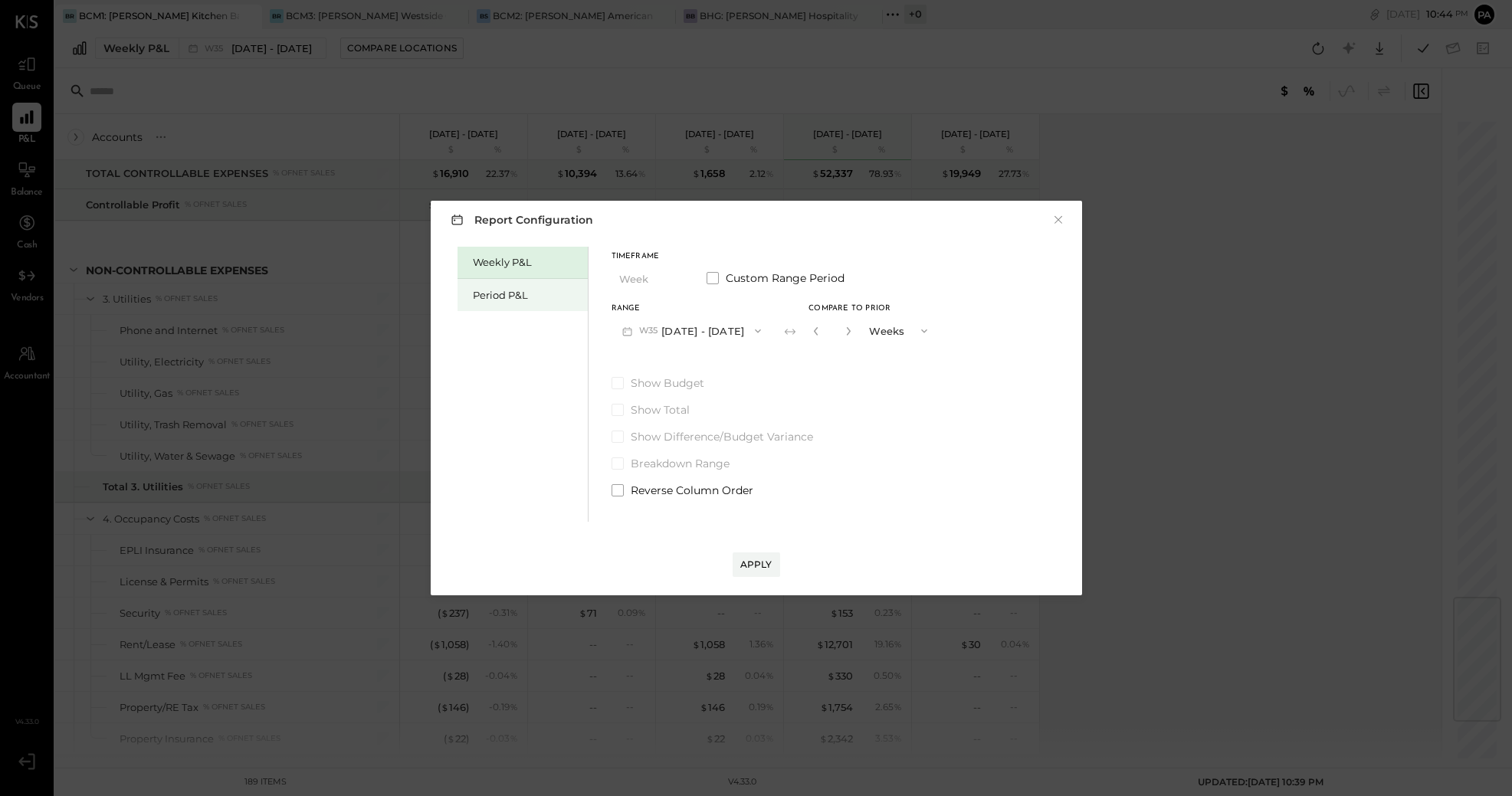
click at [512, 291] on div "Period P&L" at bounding box center [526, 296] width 107 height 15
click at [625, 331] on icon "button" at bounding box center [625, 332] width 2 height 2
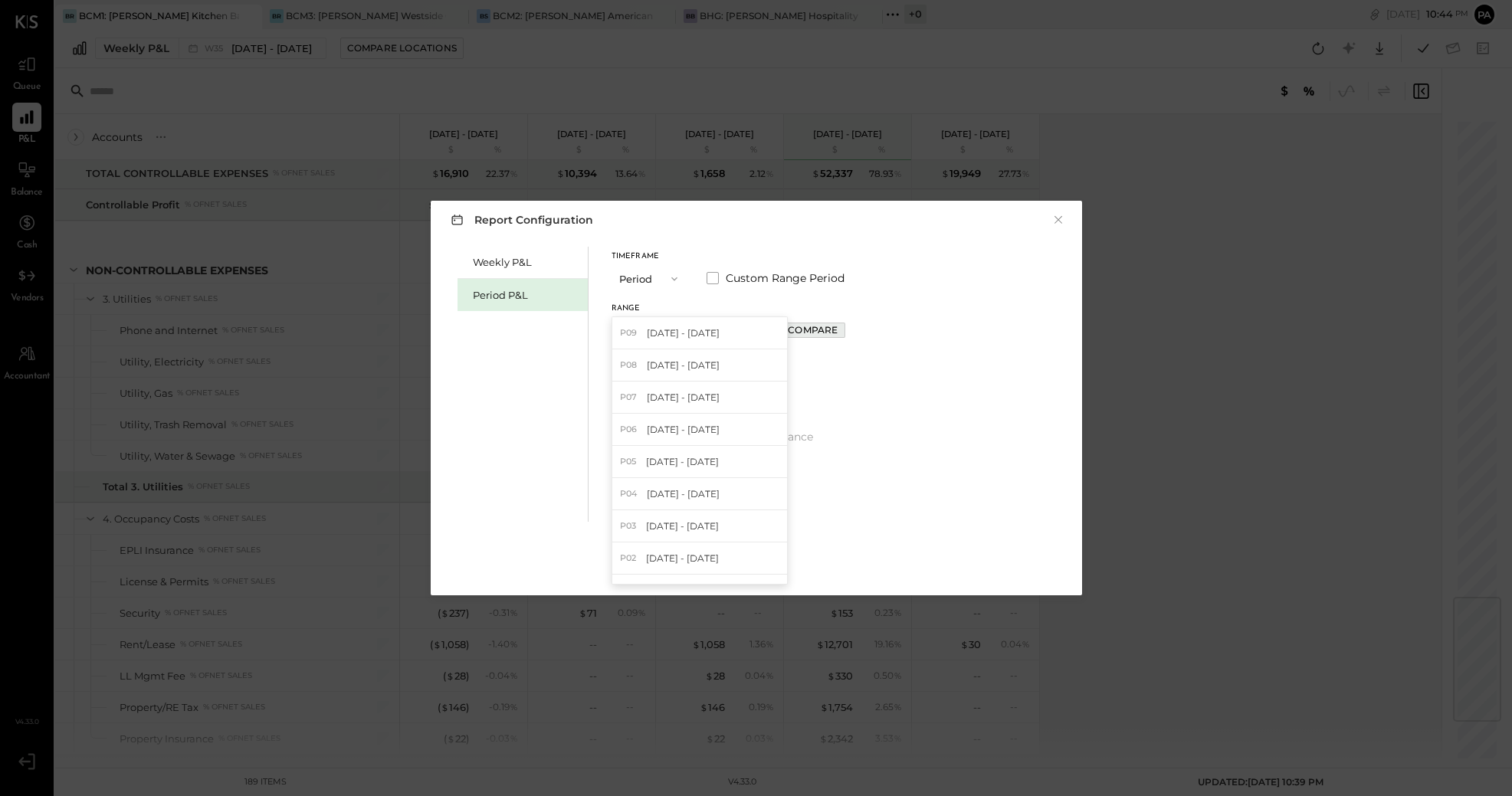
click at [838, 327] on div "Compare" at bounding box center [813, 330] width 50 height 13
click at [852, 331] on icon "button" at bounding box center [847, 331] width 9 height 9
type input "*"
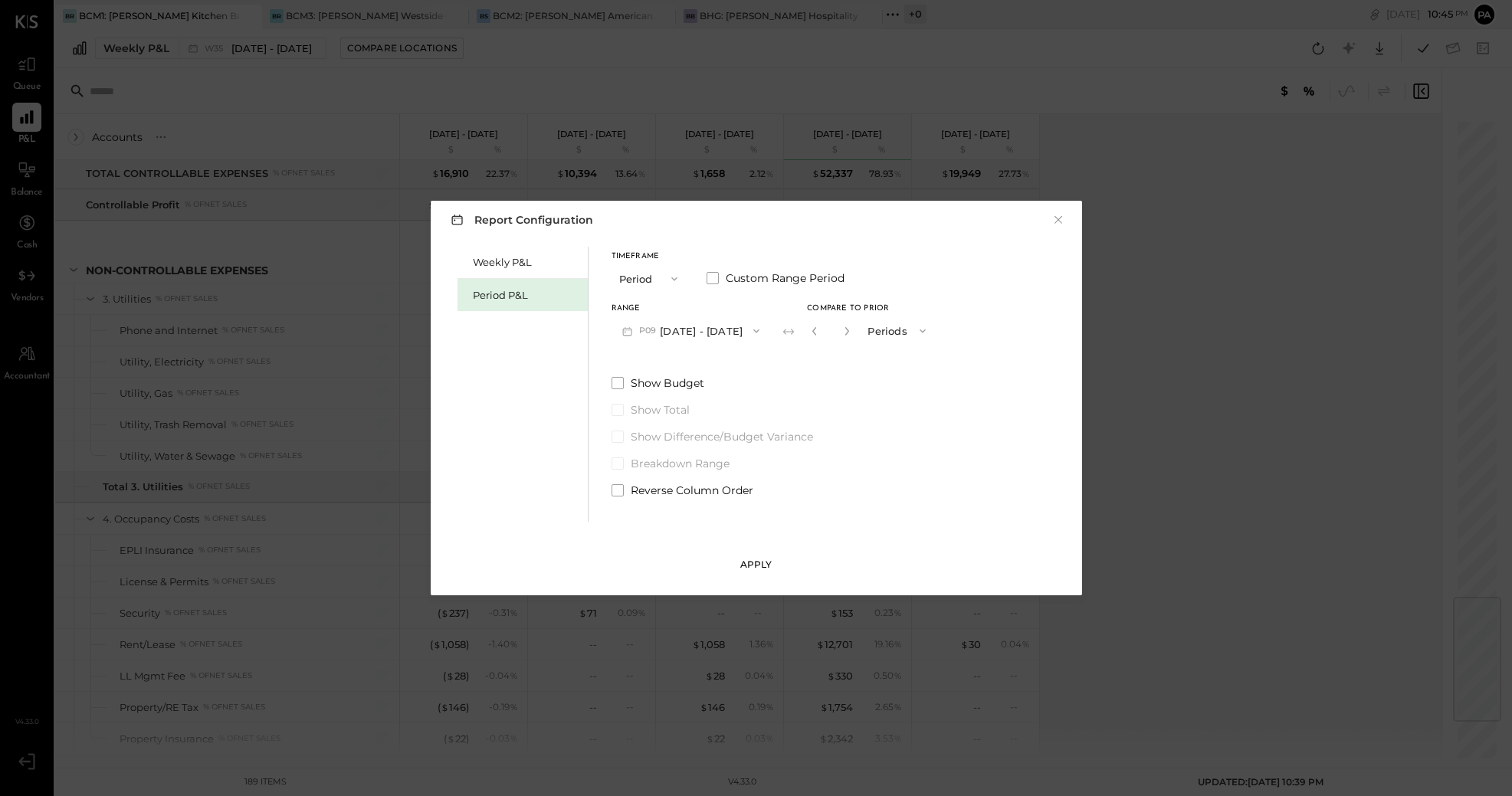
click at [749, 560] on div "Apply" at bounding box center [756, 564] width 33 height 13
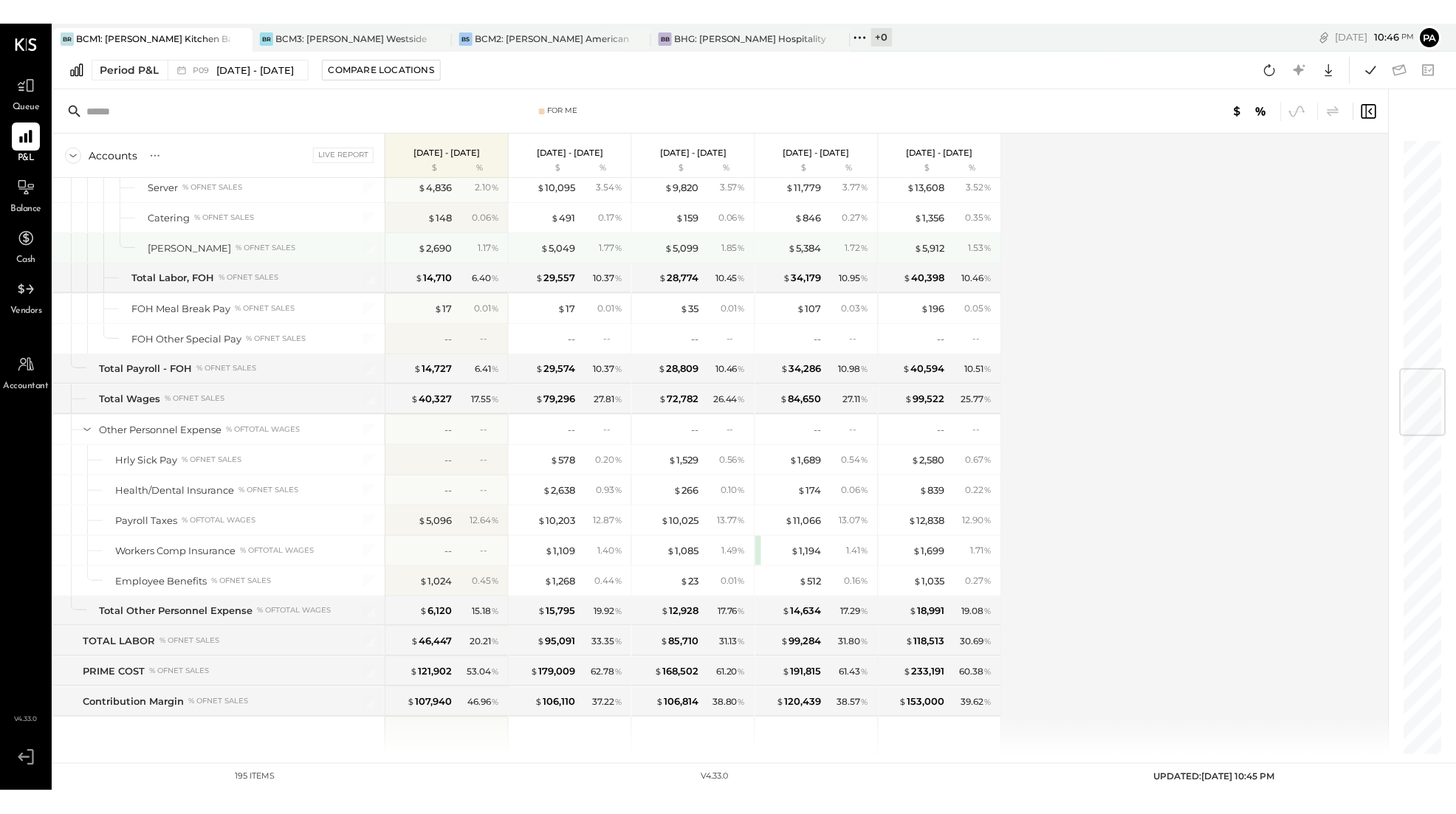
scroll to position [1936, 0]
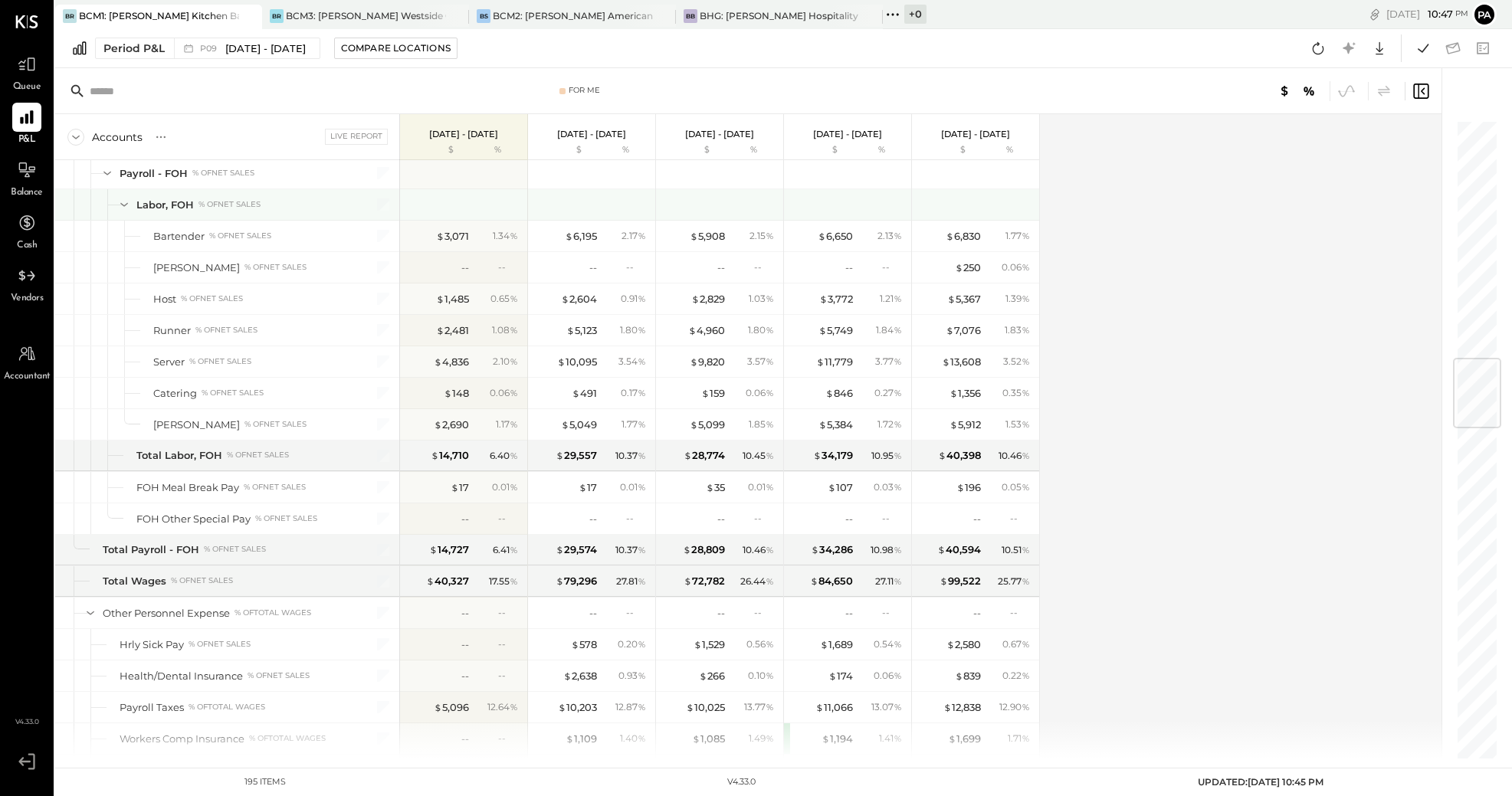
click at [128, 204] on icon at bounding box center [124, 205] width 7 height 4
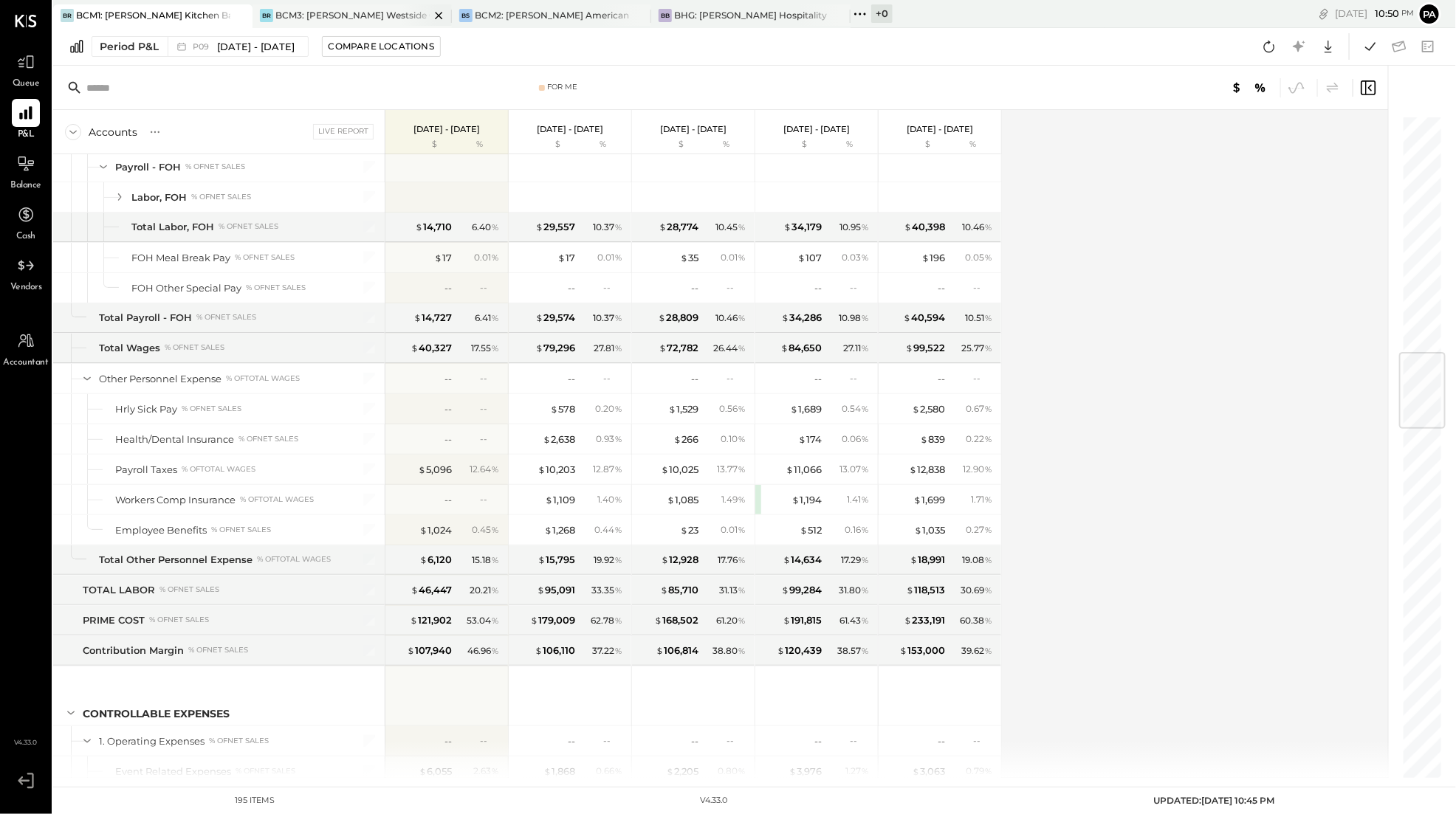
scroll to position [1935, 0]
click at [27, 65] on icon at bounding box center [25, 61] width 19 height 19
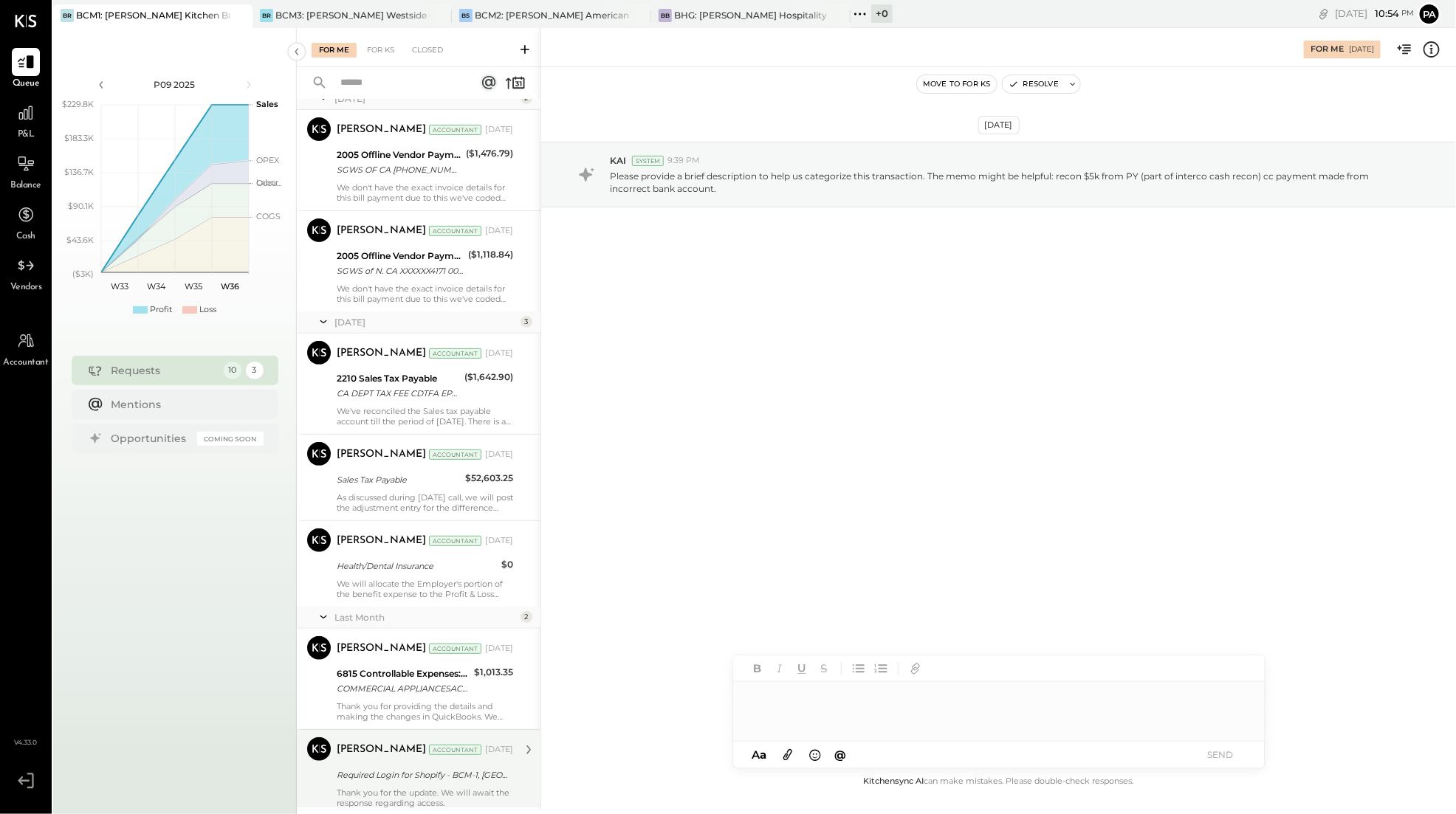
scroll to position [403, 0]
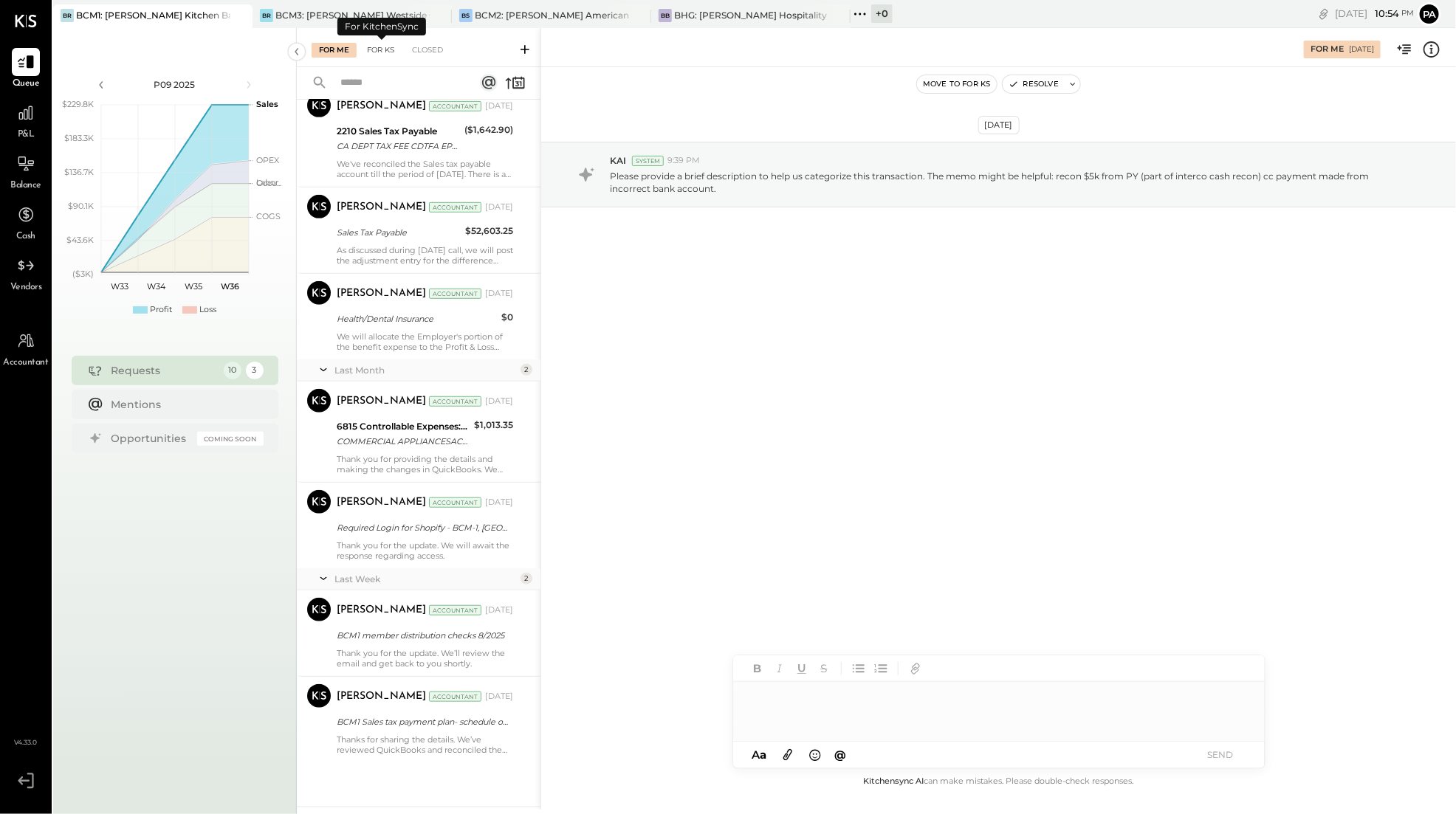
click at [378, 47] on div "For KS" at bounding box center [380, 50] width 42 height 14
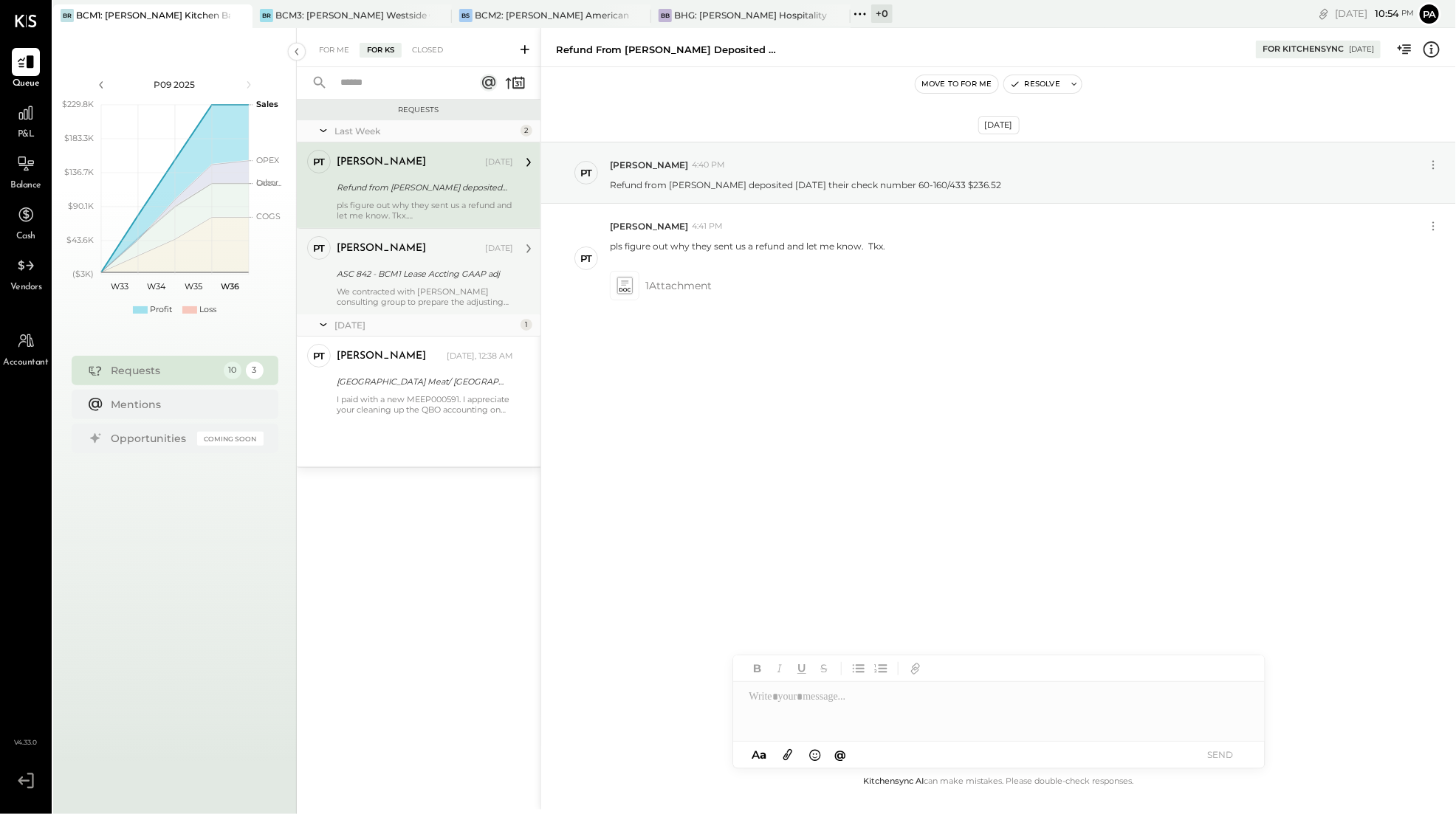
click at [407, 290] on div "We contracted with [PERSON_NAME] consulting group to prepare the adjusting entr…" at bounding box center [424, 296] width 177 height 21
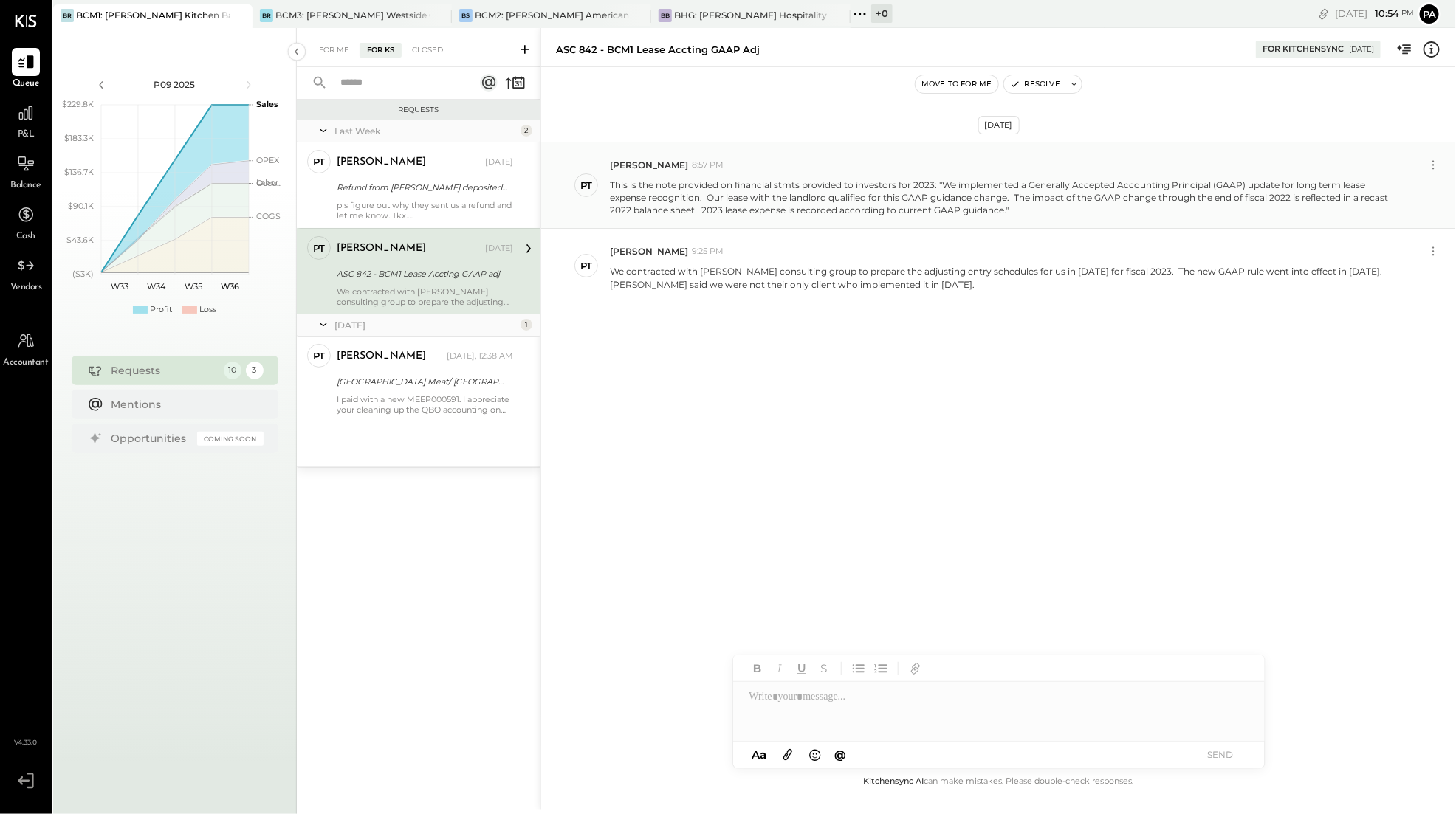
click at [1072, 215] on div "PT [PERSON_NAME] 8:57 PM This is the note provided on financial stmts provided …" at bounding box center [998, 185] width 914 height 87
click at [788, 753] on icon at bounding box center [787, 754] width 16 height 17
click at [799, 645] on div at bounding box center [999, 656] width 532 height 59
click at [1220, 754] on button "SEND" at bounding box center [1220, 755] width 59 height 20
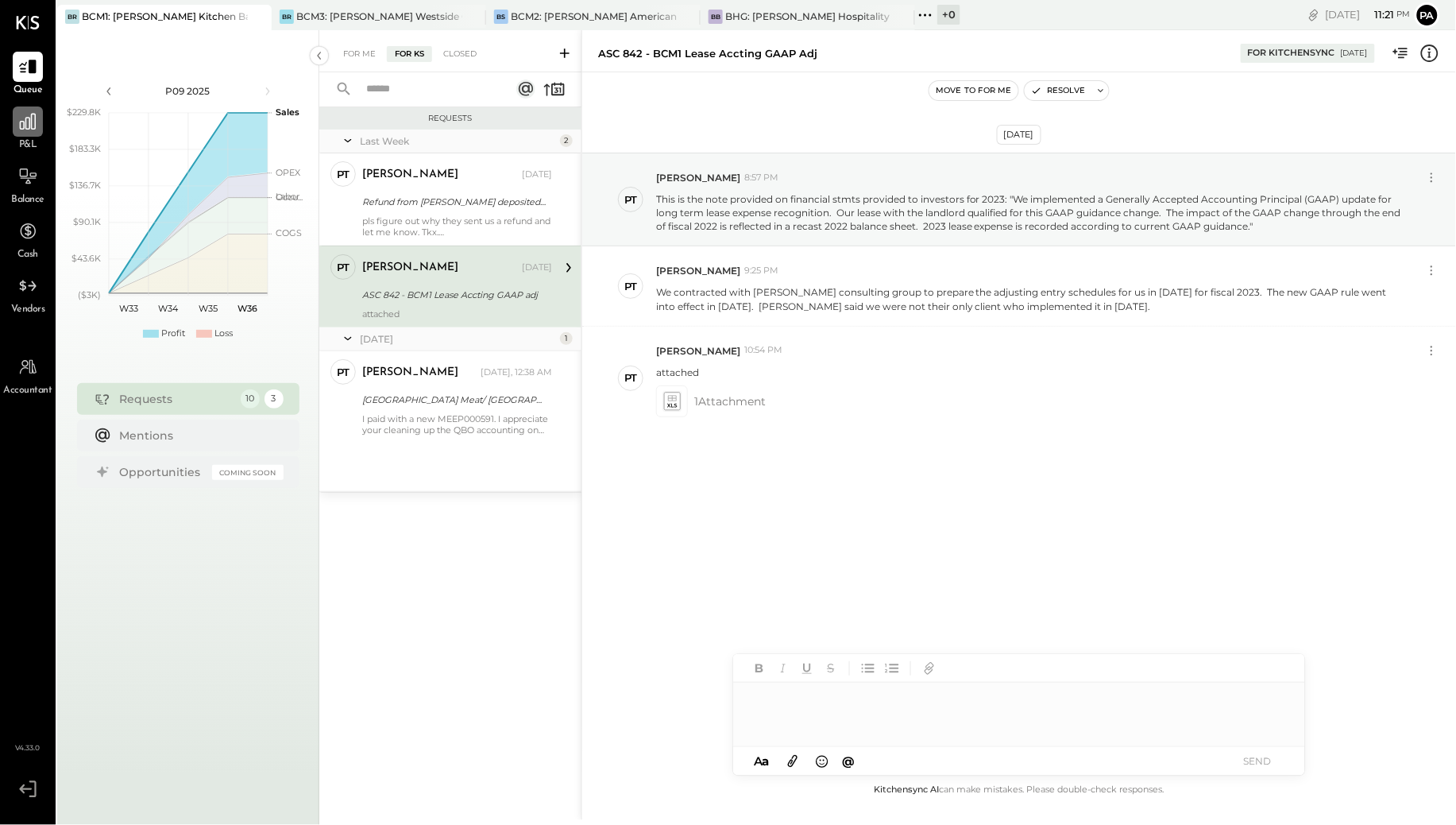
click at [37, 120] on icon at bounding box center [27, 121] width 20 height 20
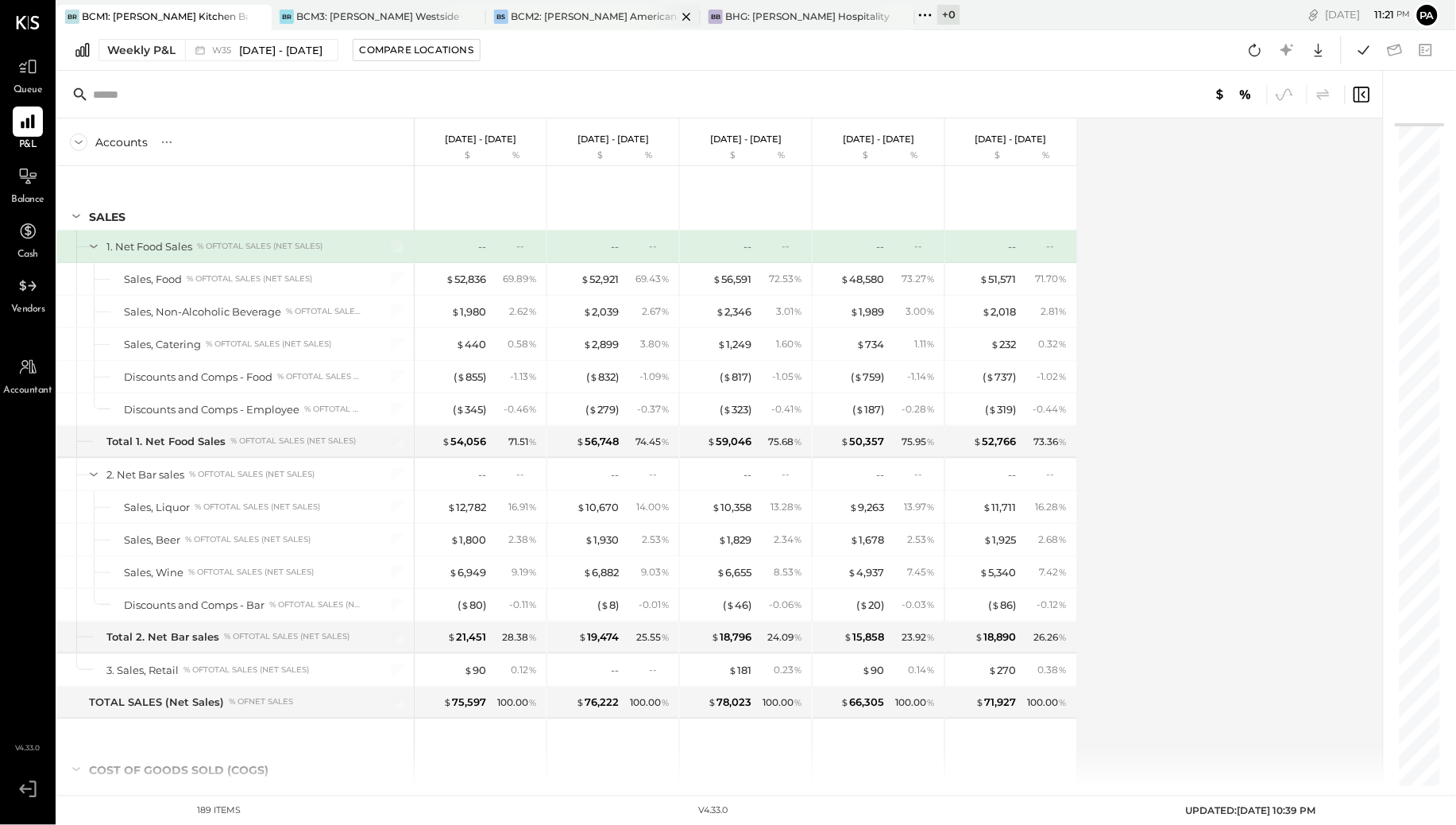
click at [578, 11] on div "BCM2: [PERSON_NAME] American Cooking" at bounding box center [593, 16] width 166 height 14
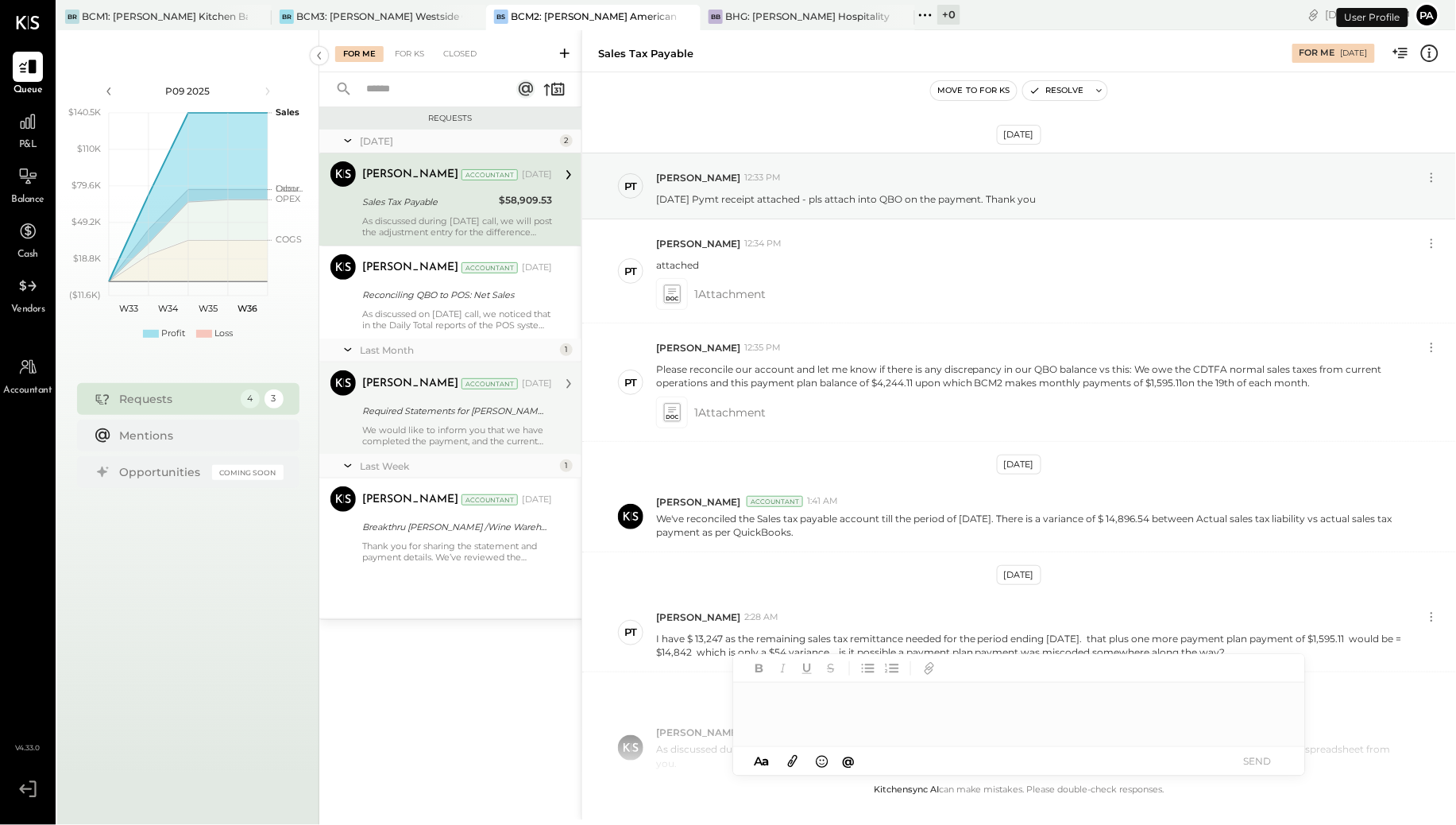
scroll to position [124, 0]
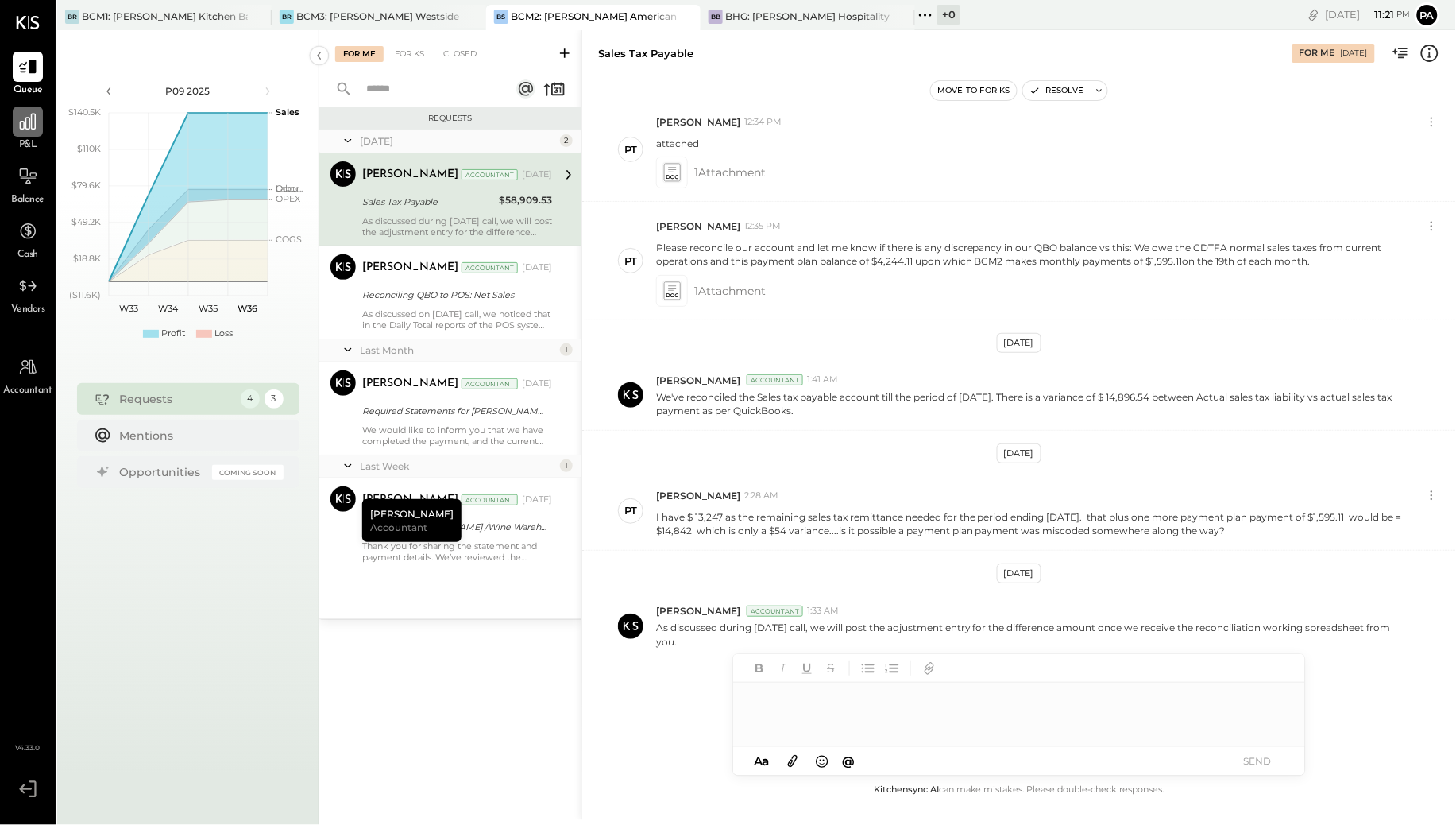
click at [33, 120] on icon at bounding box center [27, 121] width 20 height 20
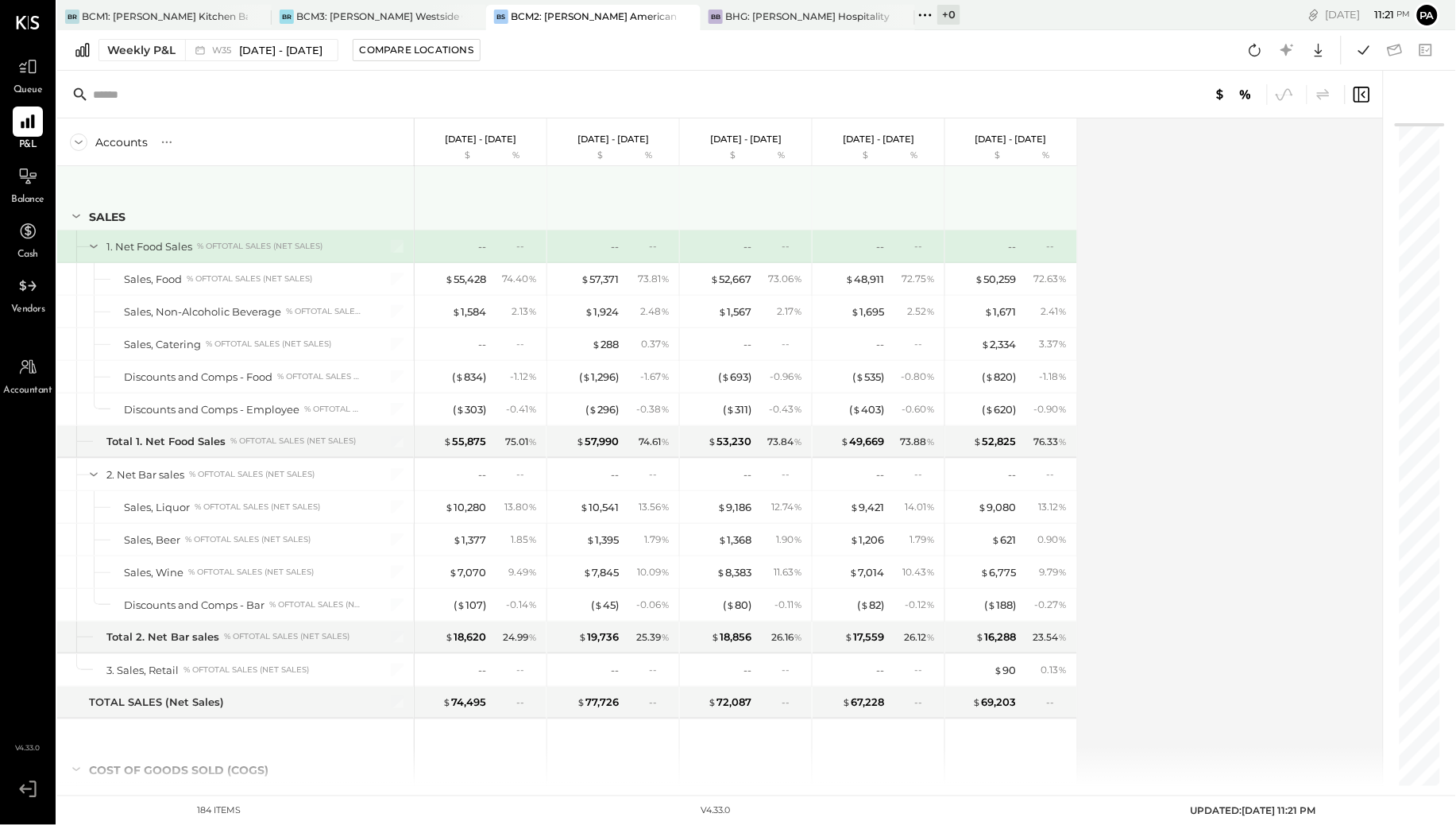
click at [74, 215] on icon at bounding box center [76, 216] width 17 height 17
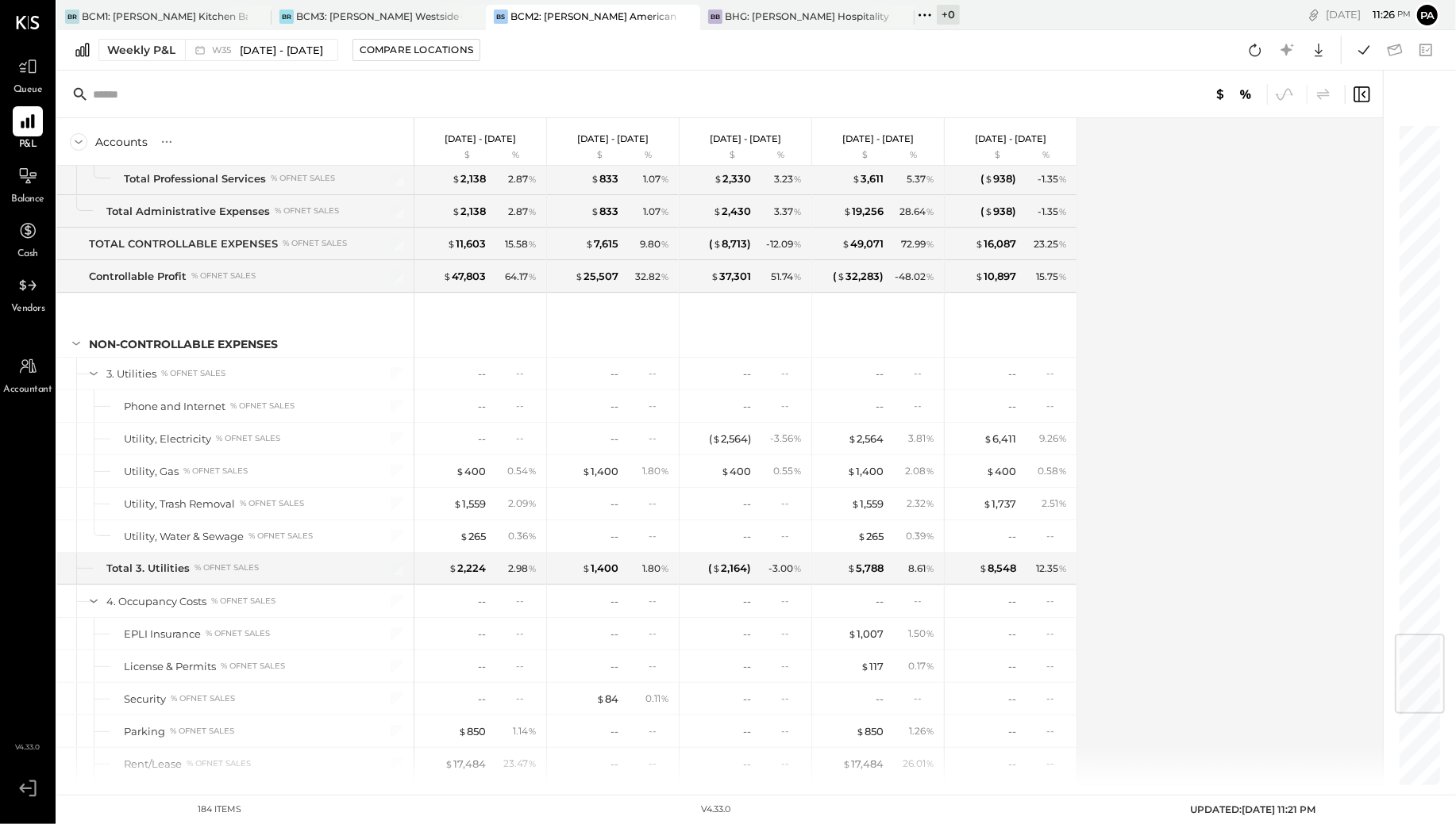
scroll to position [3968, 0]
click at [34, 66] on icon at bounding box center [27, 66] width 20 height 20
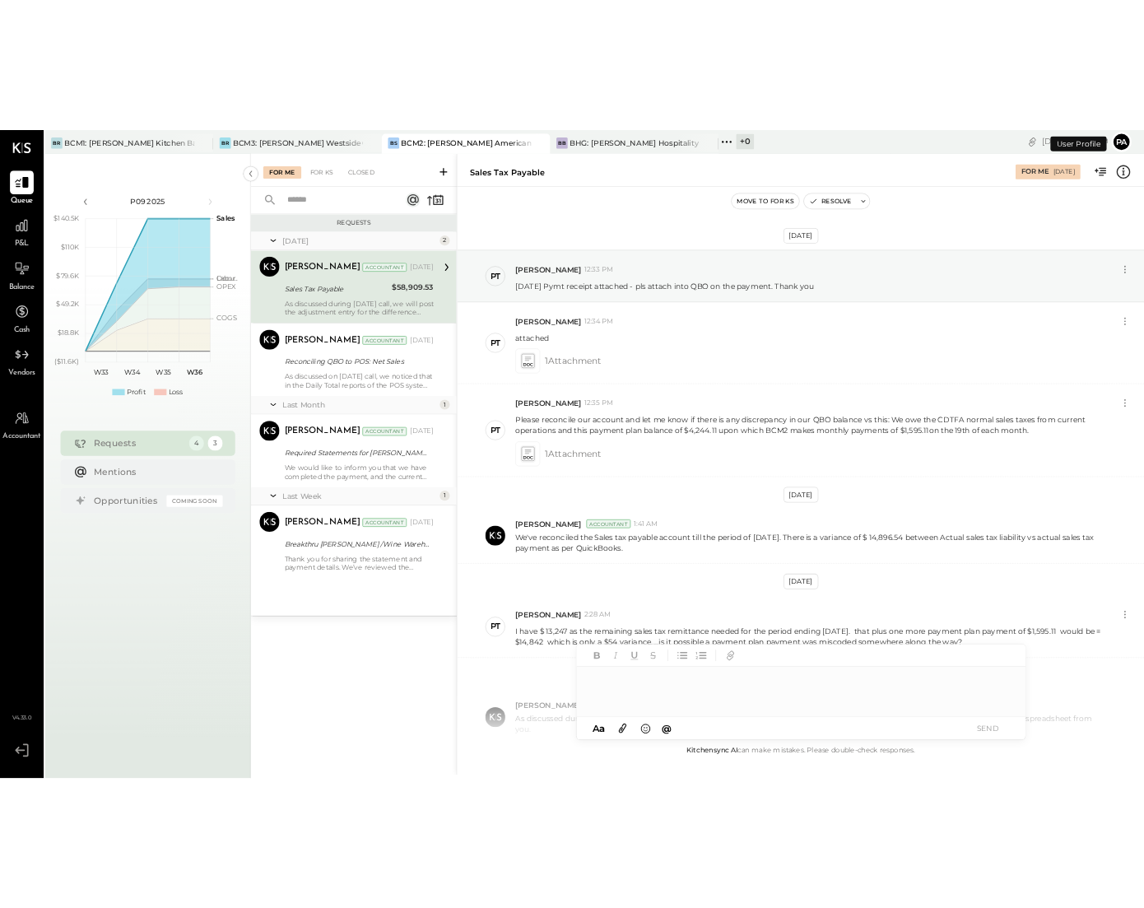
scroll to position [125, 0]
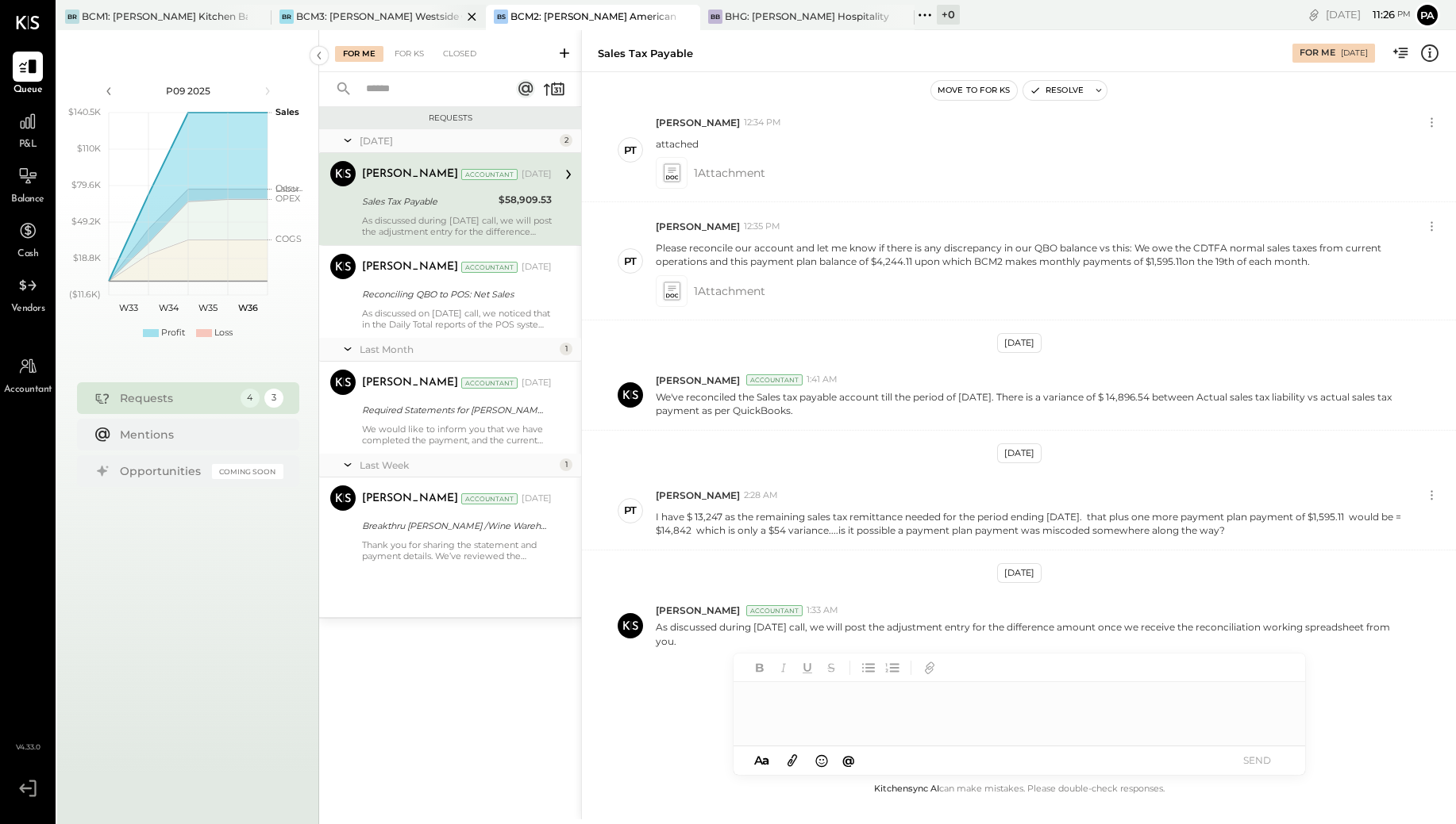
click at [379, 14] on div "BCM3: [PERSON_NAME] Westside Grill" at bounding box center [379, 16] width 166 height 13
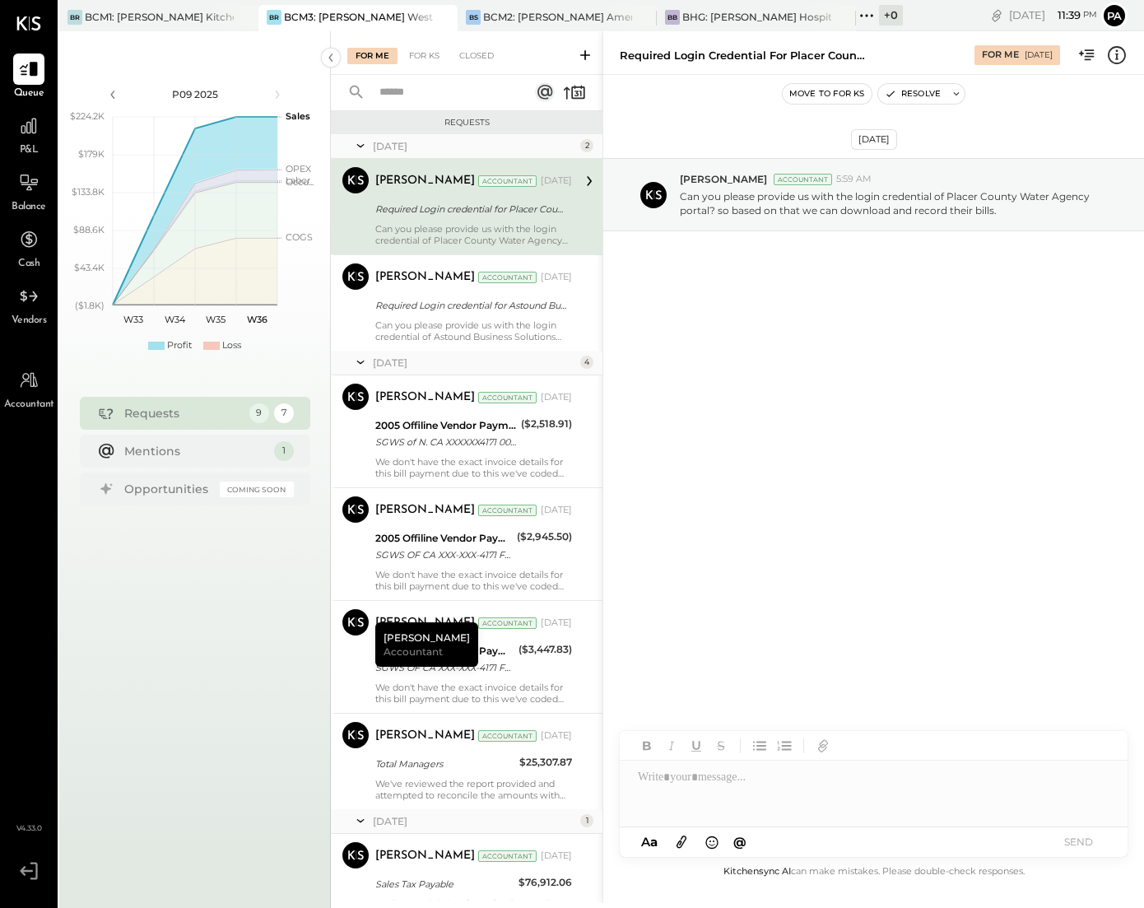
click at [31, 871] on icon at bounding box center [26, 871] width 13 height 10
